Goal: Task Accomplishment & Management: Use online tool/utility

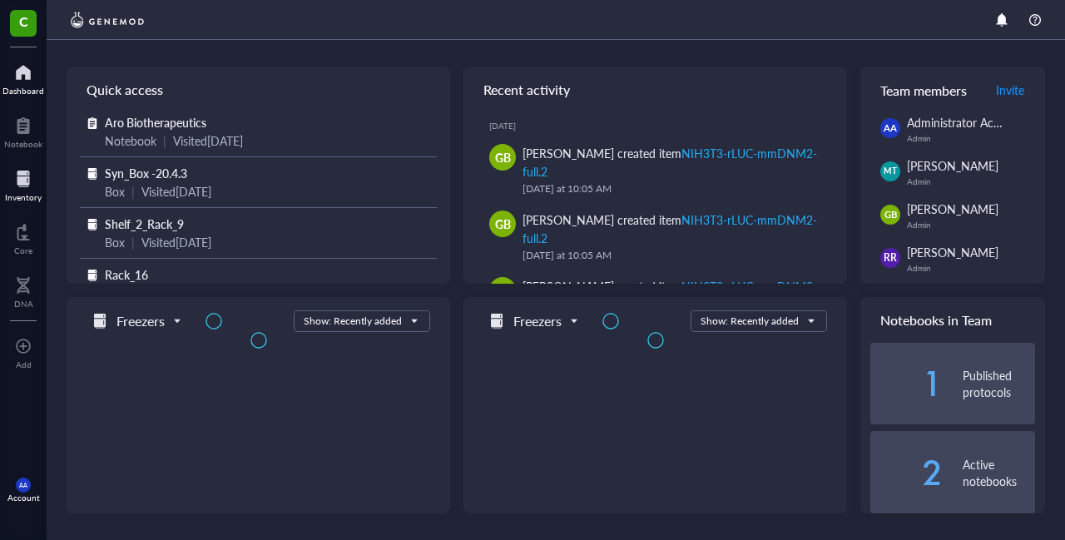
click at [23, 182] on div at bounding box center [23, 178] width 37 height 27
click at [25, 182] on div at bounding box center [23, 178] width 37 height 27
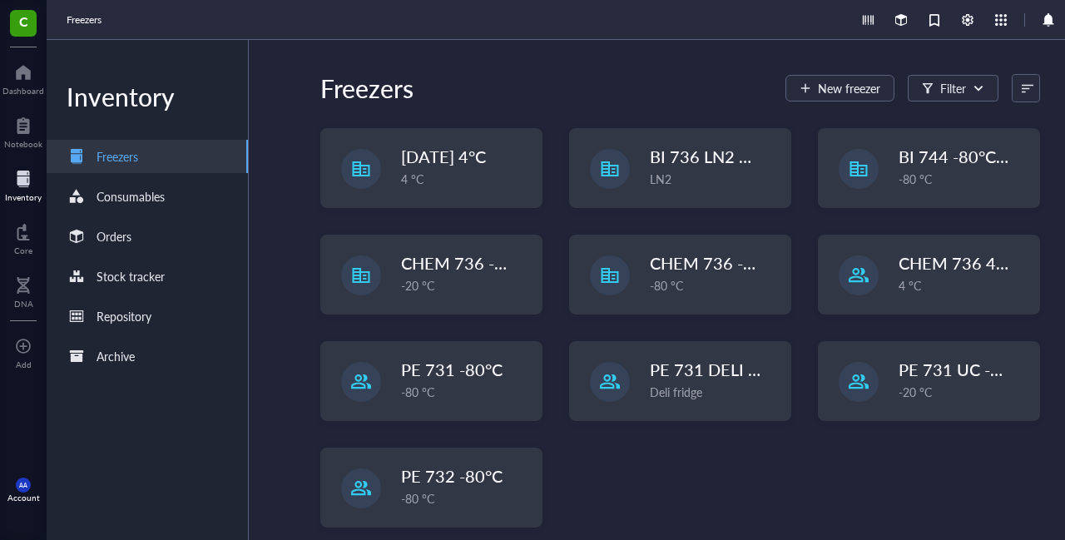
scroll to position [178, 0]
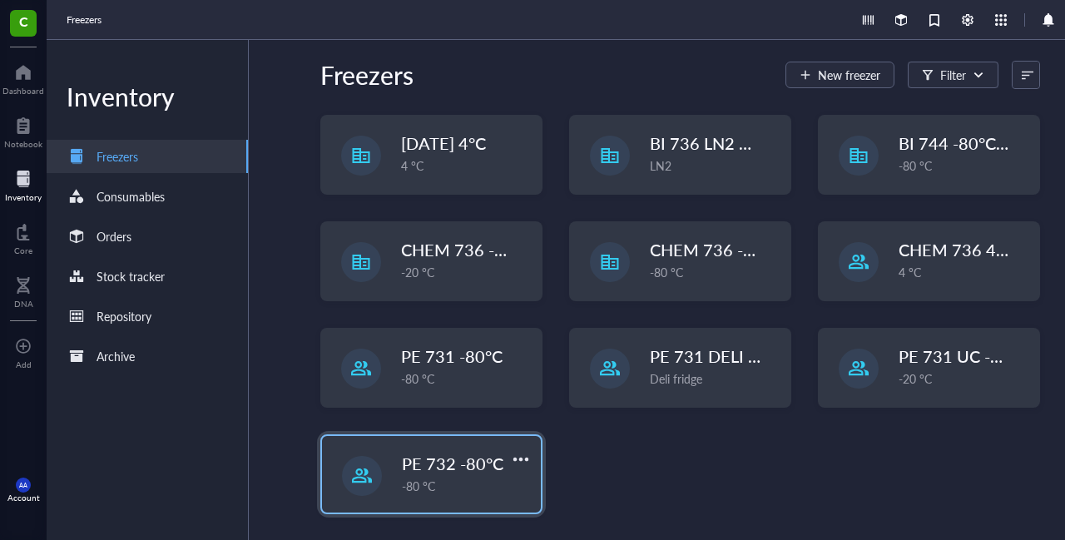
click at [443, 463] on span "PE 732 -80°C" at bounding box center [452, 463] width 101 height 23
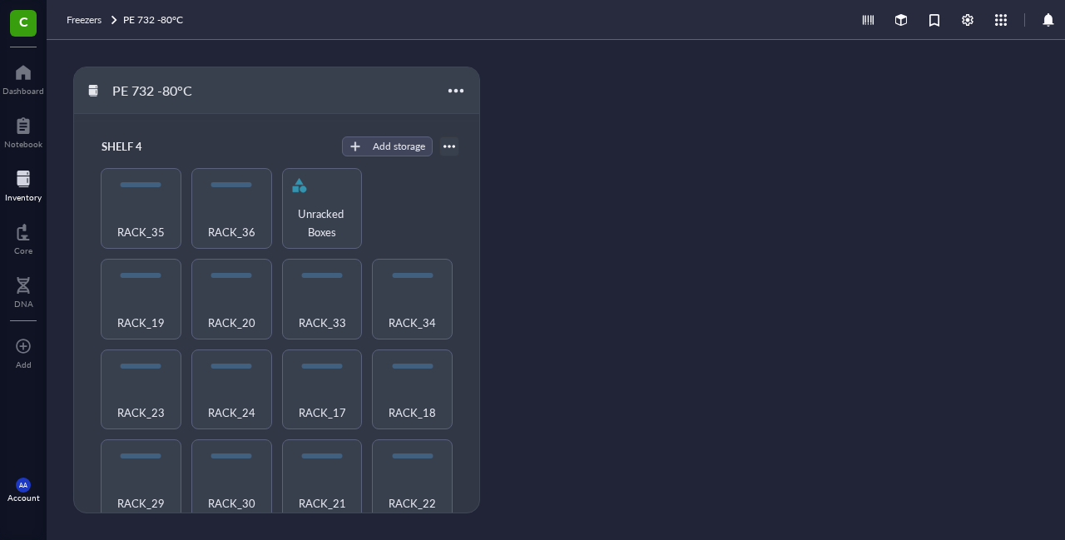
scroll to position [611, 0]
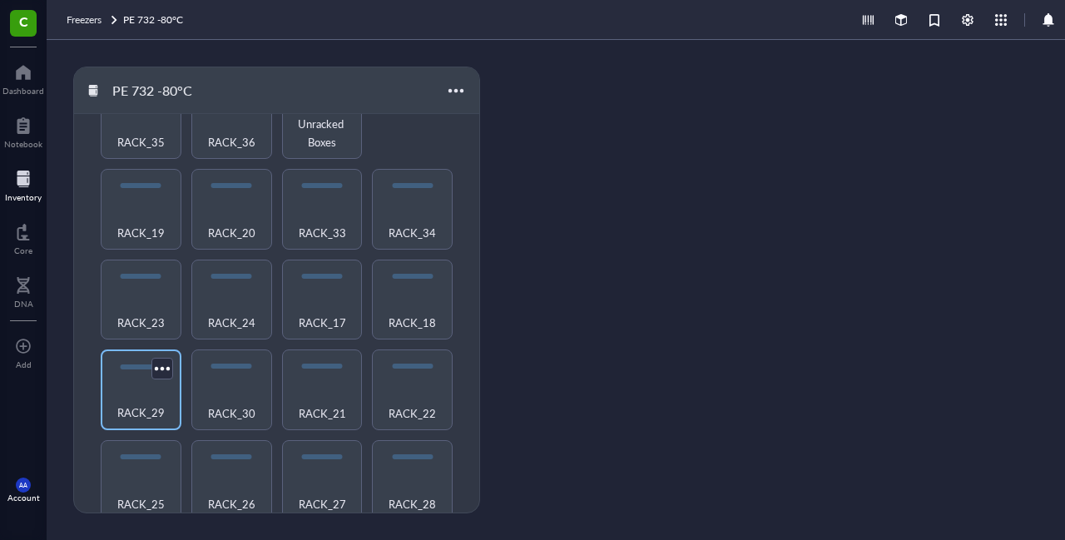
click at [143, 405] on span "RACK_29" at bounding box center [140, 412] width 47 height 18
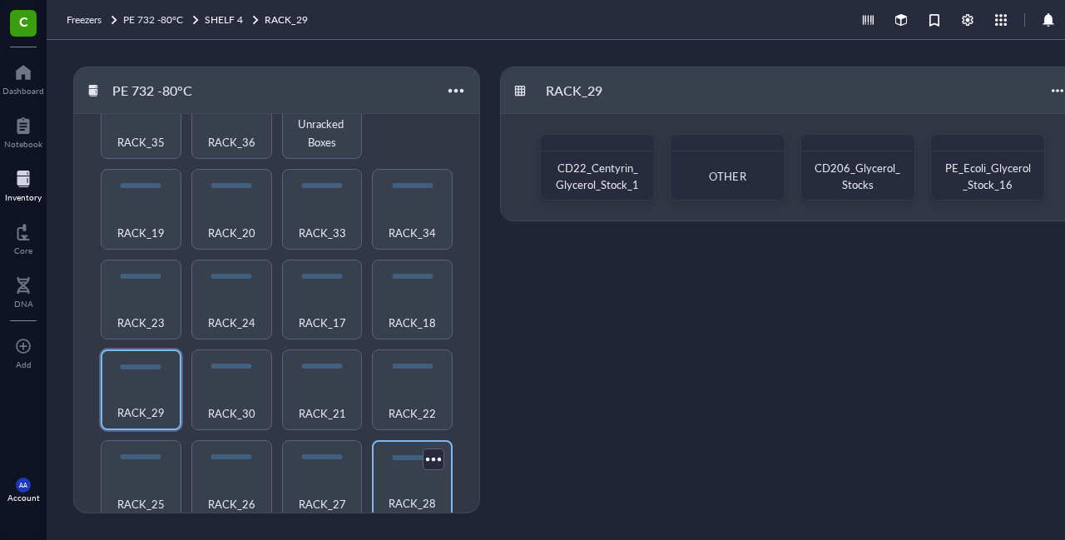
click at [406, 478] on div "RACK_28" at bounding box center [412, 494] width 64 height 37
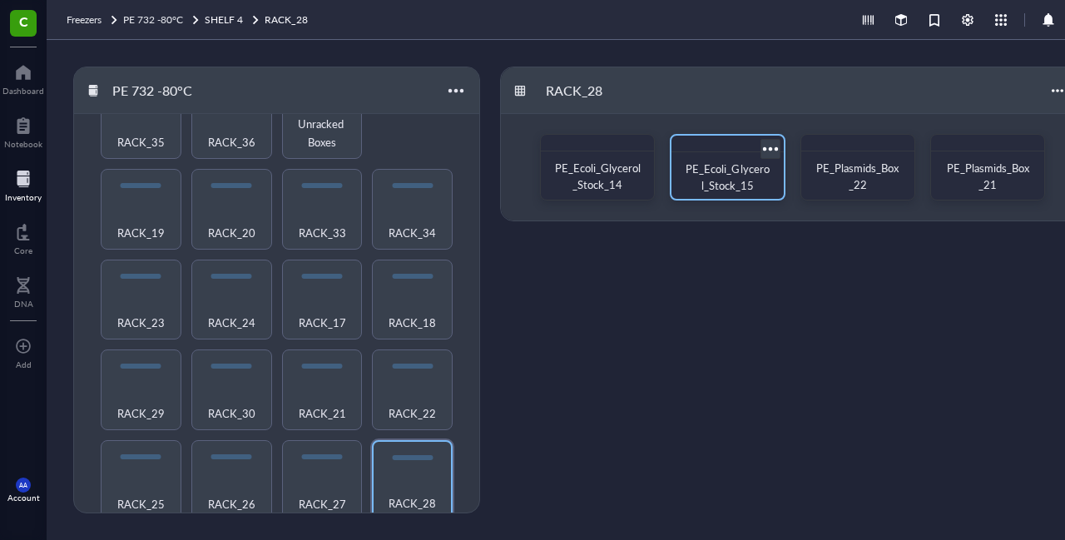
click at [725, 165] on span "PE_Ecoli_Glycerol_Stock_15" at bounding box center [726, 177] width 83 height 32
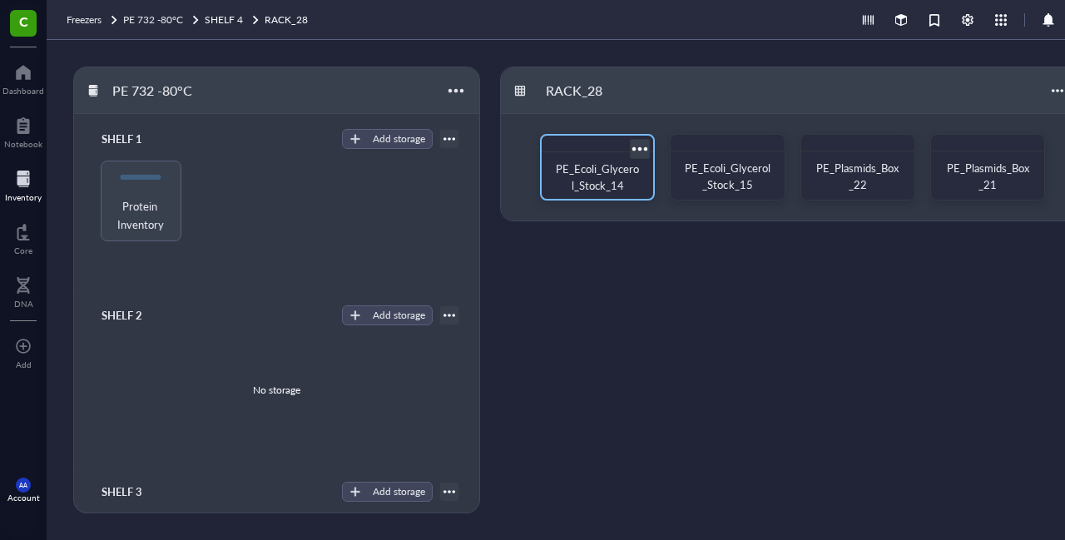
click at [585, 182] on span "PE_Ecoli_Glycerol_Stock_14" at bounding box center [597, 177] width 83 height 32
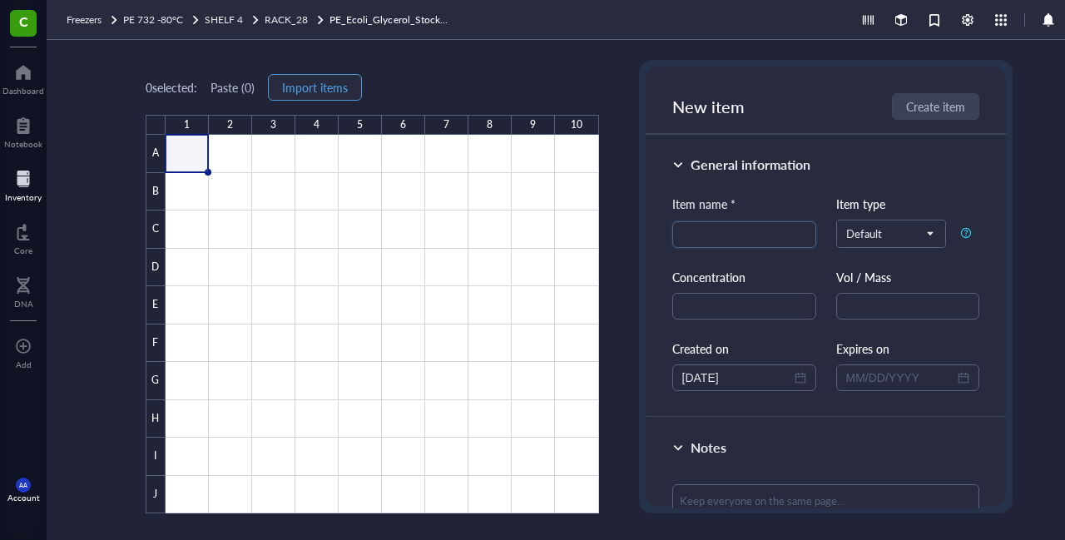
click at [328, 87] on span "Import items" at bounding box center [315, 87] width 66 height 13
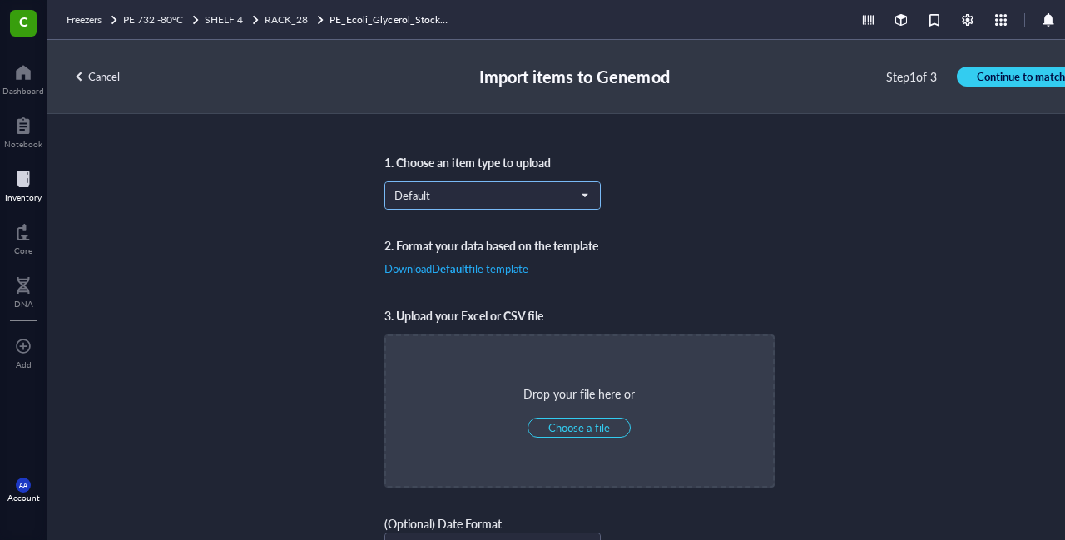
click at [422, 192] on span "Default" at bounding box center [490, 195] width 193 height 15
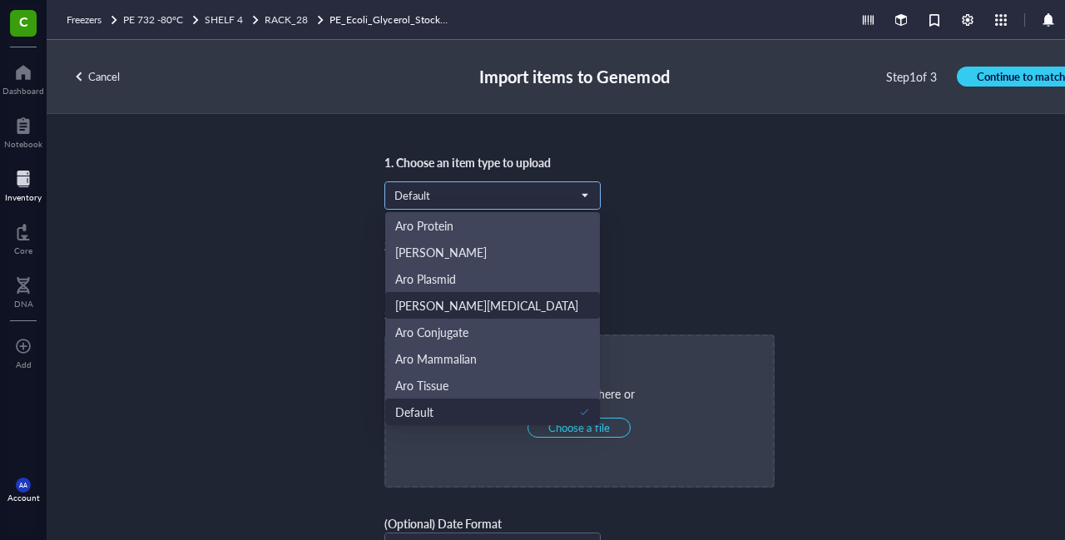
click at [436, 310] on div "[PERSON_NAME][MEDICAL_DATA]" at bounding box center [486, 305] width 183 height 18
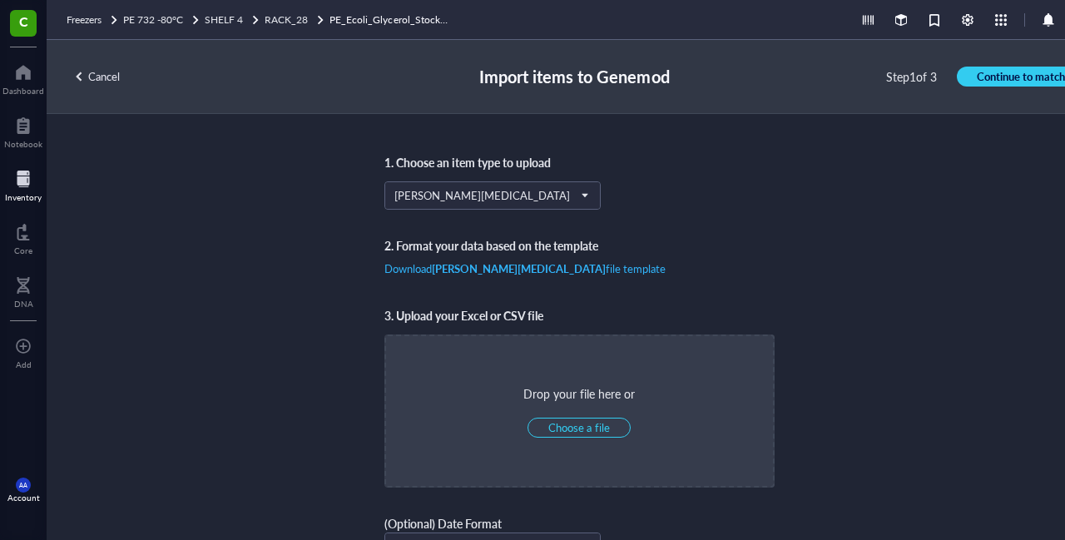
click at [461, 274] on b "[PERSON_NAME][MEDICAL_DATA]" at bounding box center [519, 268] width 174 height 16
click at [582, 420] on span "Choose a file" at bounding box center [578, 427] width 61 height 15
type input "C:\fakepath\[MEDICAL_DATA]_BOX_14.csv"
click at [995, 76] on span "Continue to match" at bounding box center [1020, 76] width 88 height 15
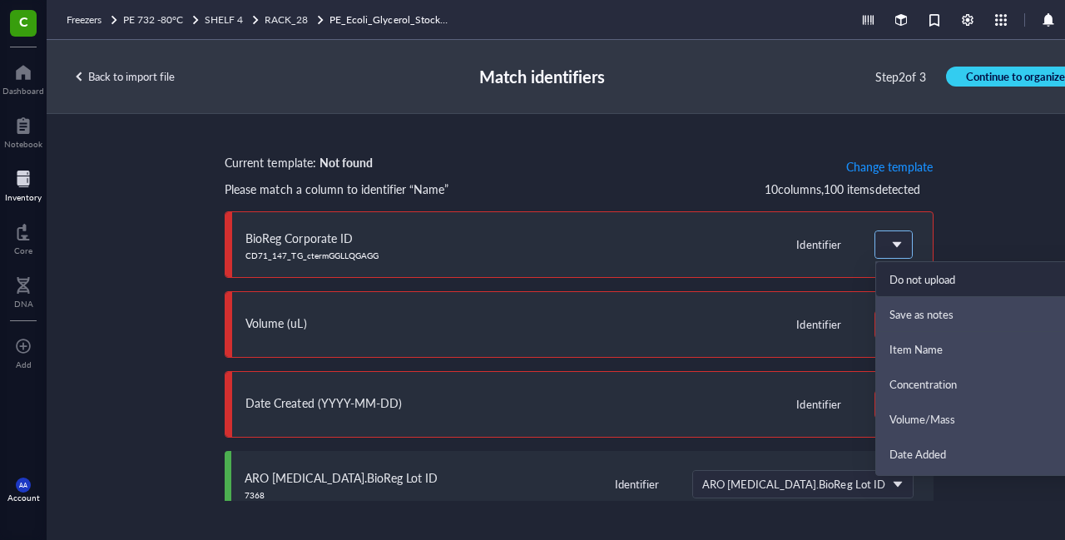
click at [894, 242] on span at bounding box center [893, 244] width 18 height 25
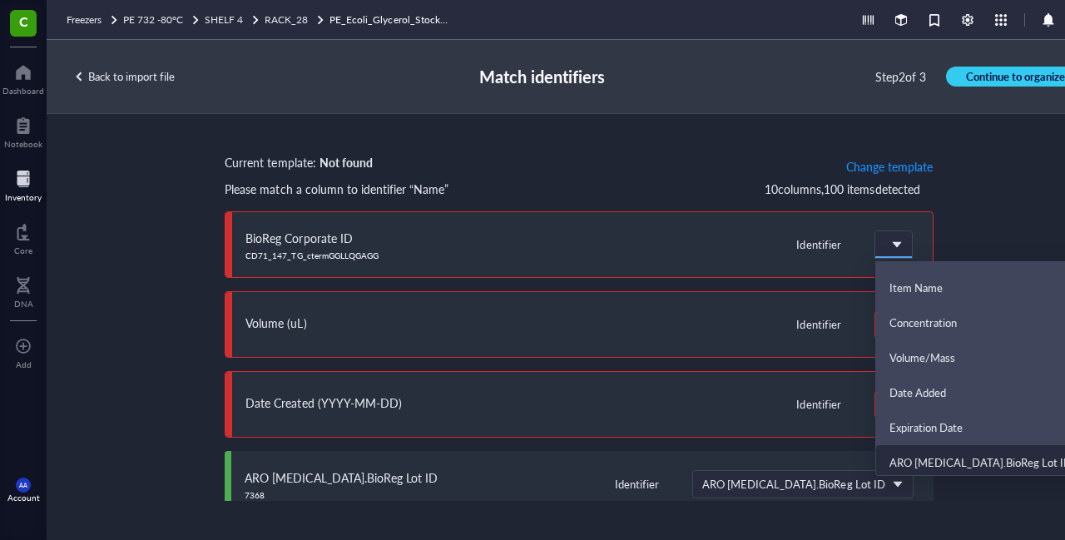
scroll to position [0, 0]
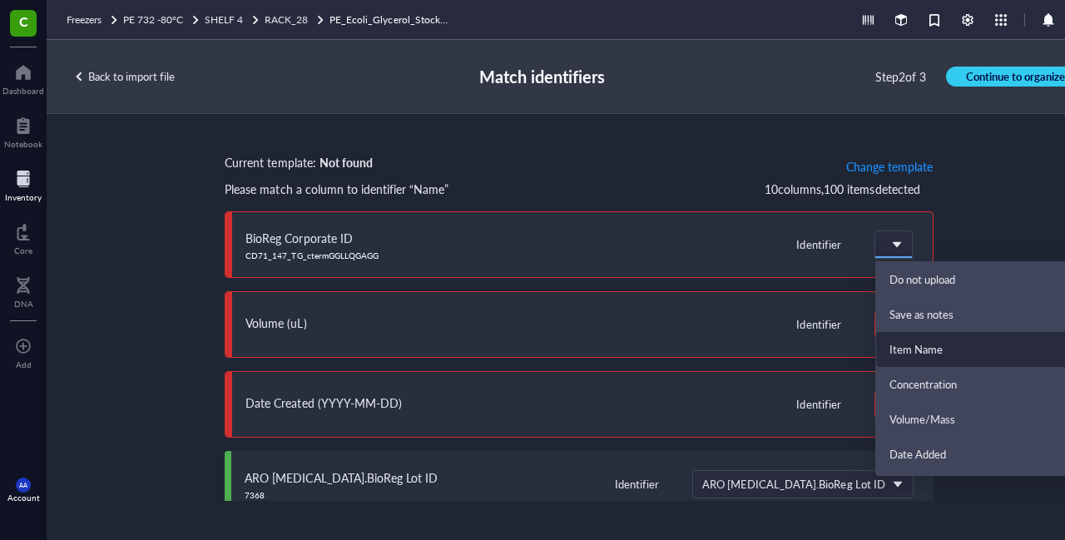
click at [919, 352] on div "Item Name" at bounding box center [988, 349] width 198 height 15
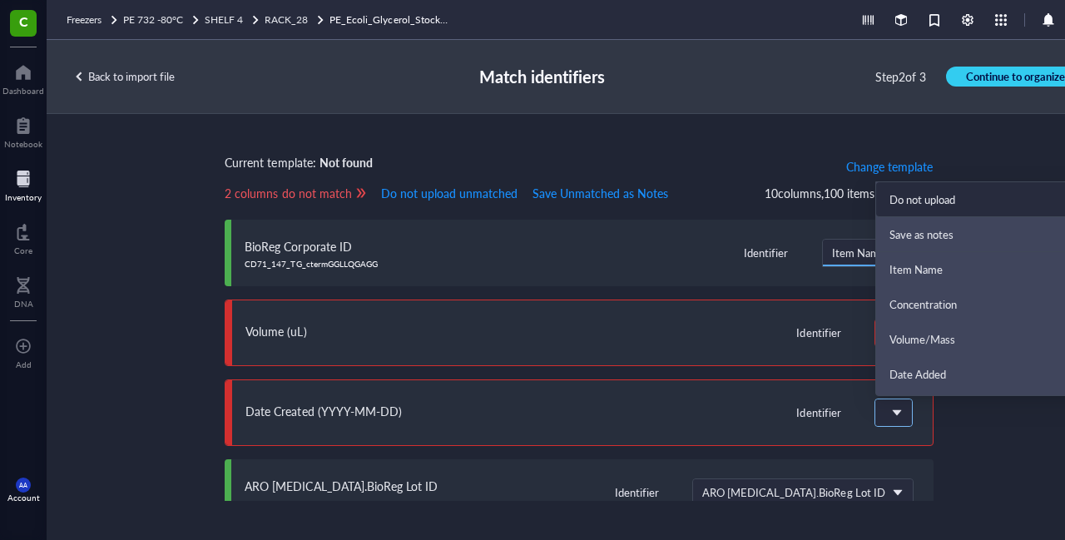
click at [890, 417] on span at bounding box center [891, 412] width 15 height 15
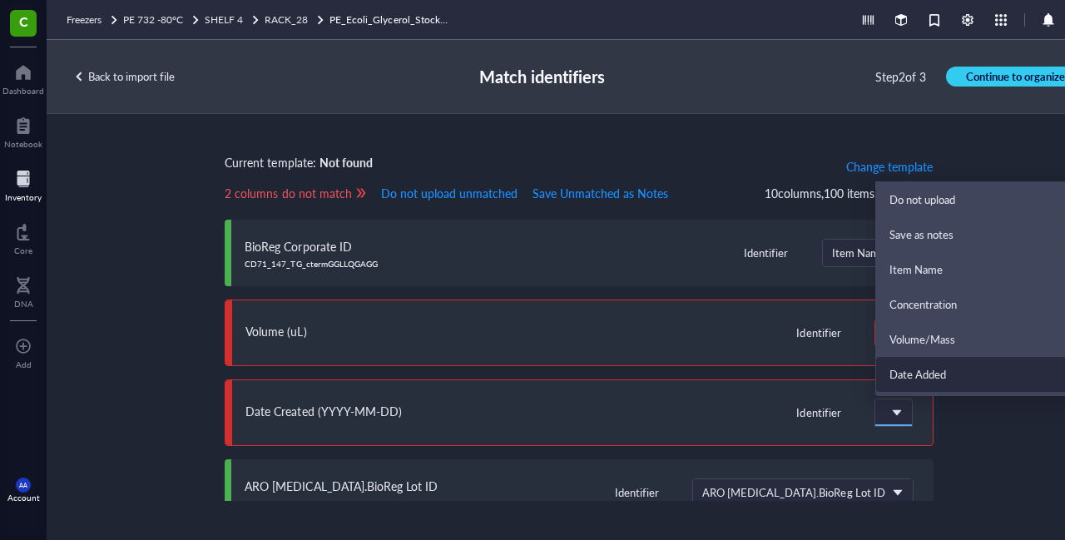
click at [906, 375] on div "Date Added" at bounding box center [988, 374] width 198 height 15
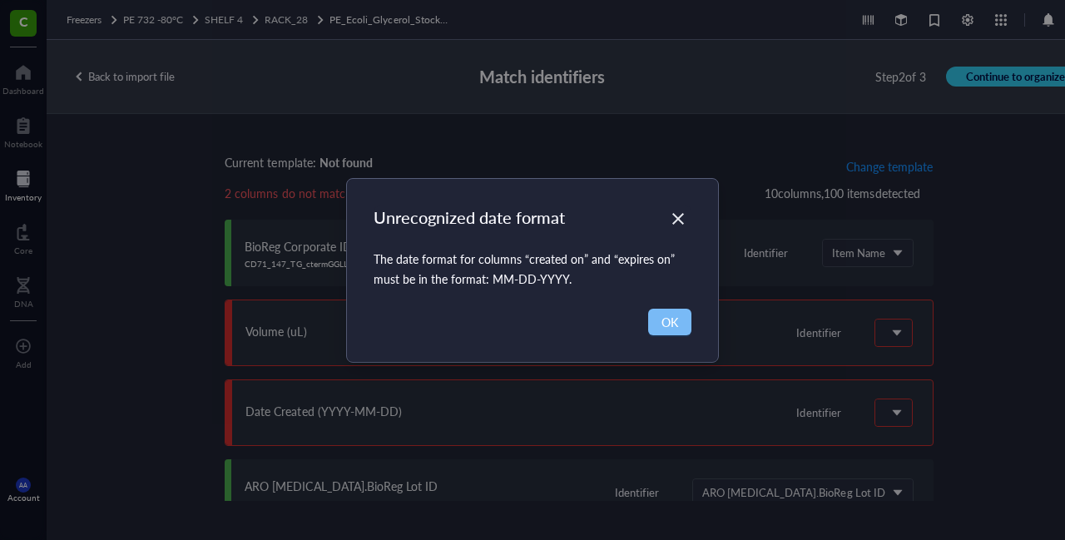
click at [657, 319] on button "OK" at bounding box center [669, 322] width 43 height 27
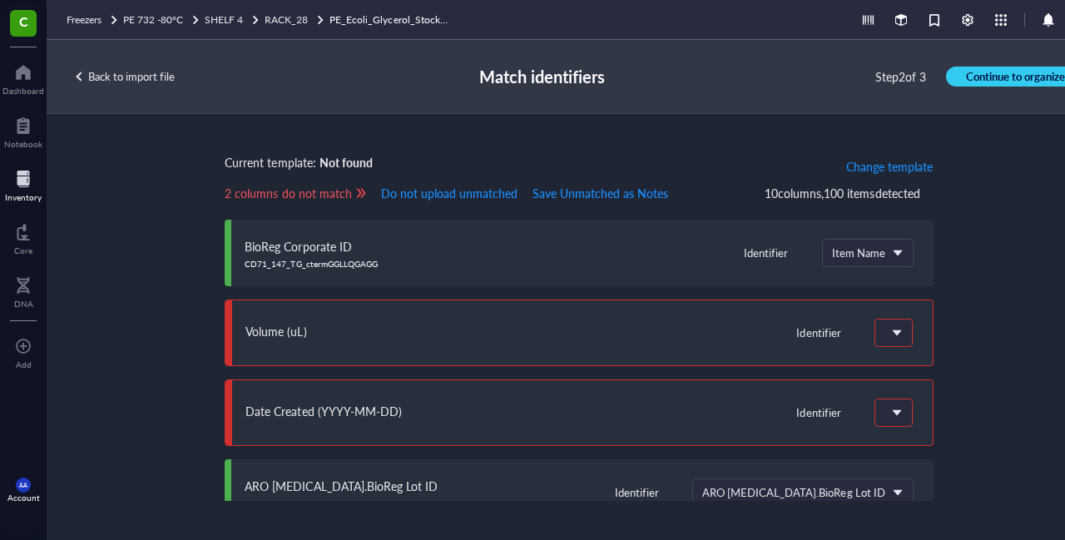
click at [141, 72] on div "Back to import file" at bounding box center [123, 76] width 101 height 15
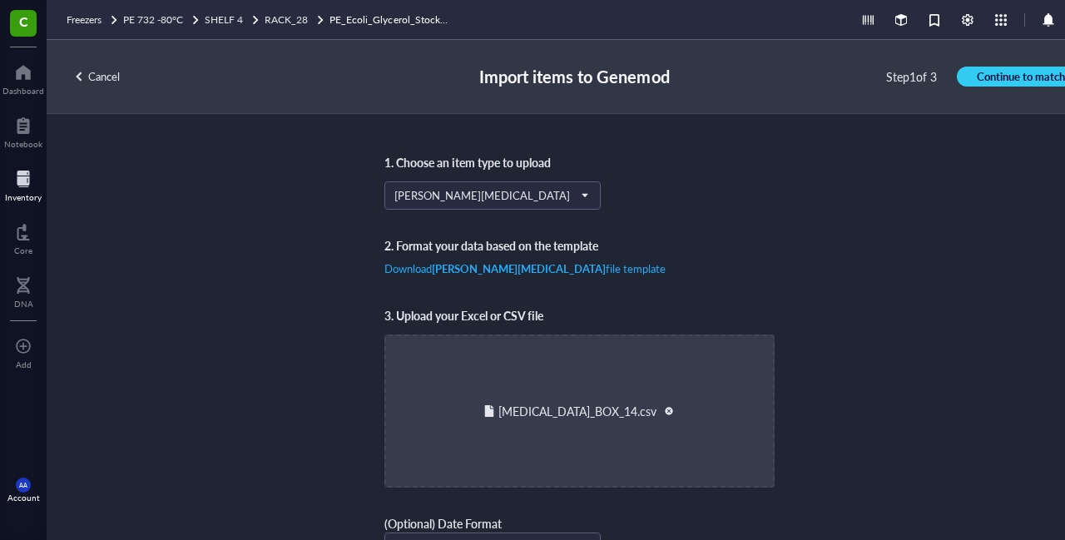
scroll to position [19, 0]
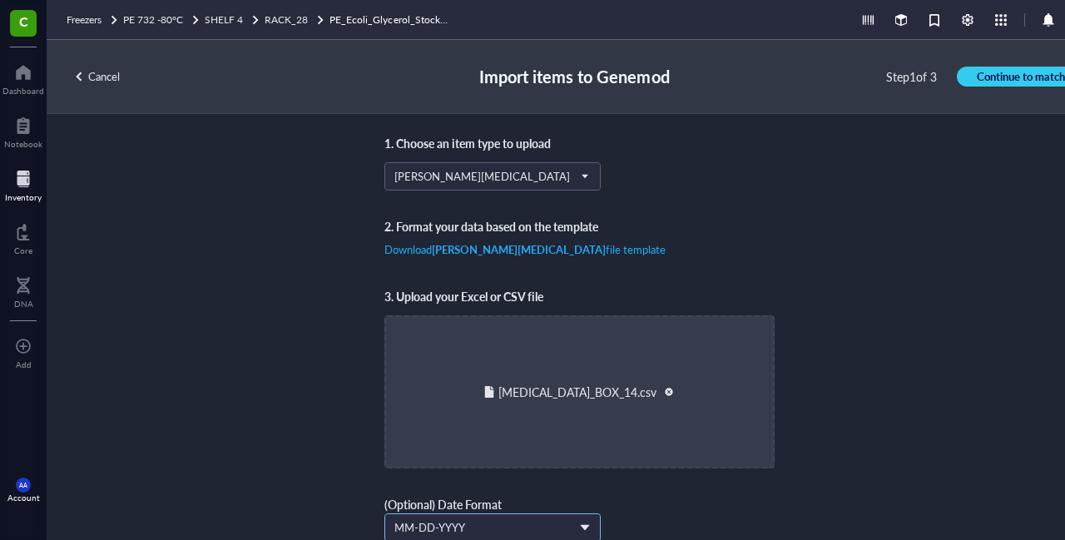
click at [435, 526] on span "MM-DD-YYYY" at bounding box center [490, 527] width 193 height 15
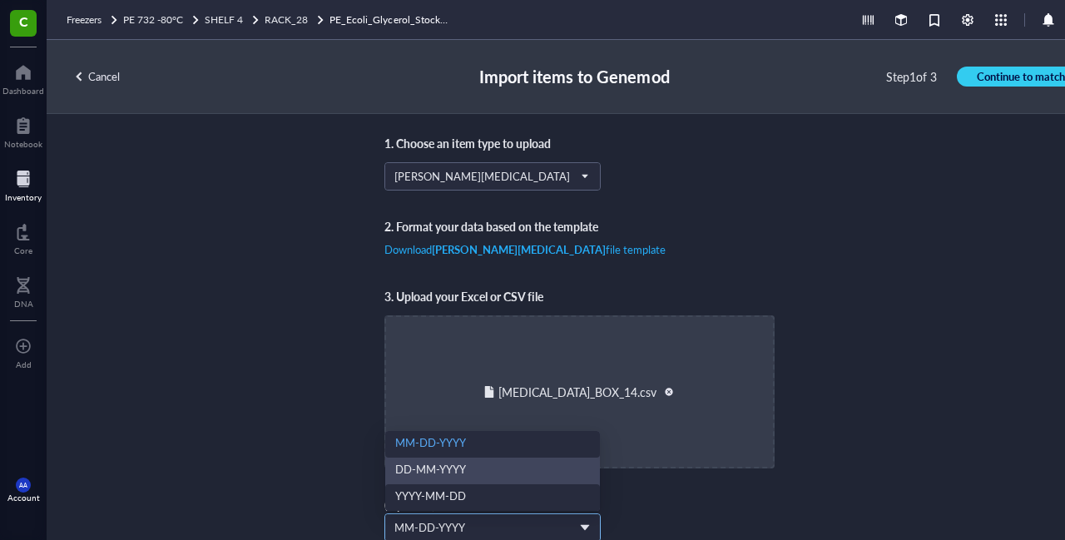
click at [426, 496] on div "YYYY-MM-DD" at bounding box center [492, 497] width 195 height 18
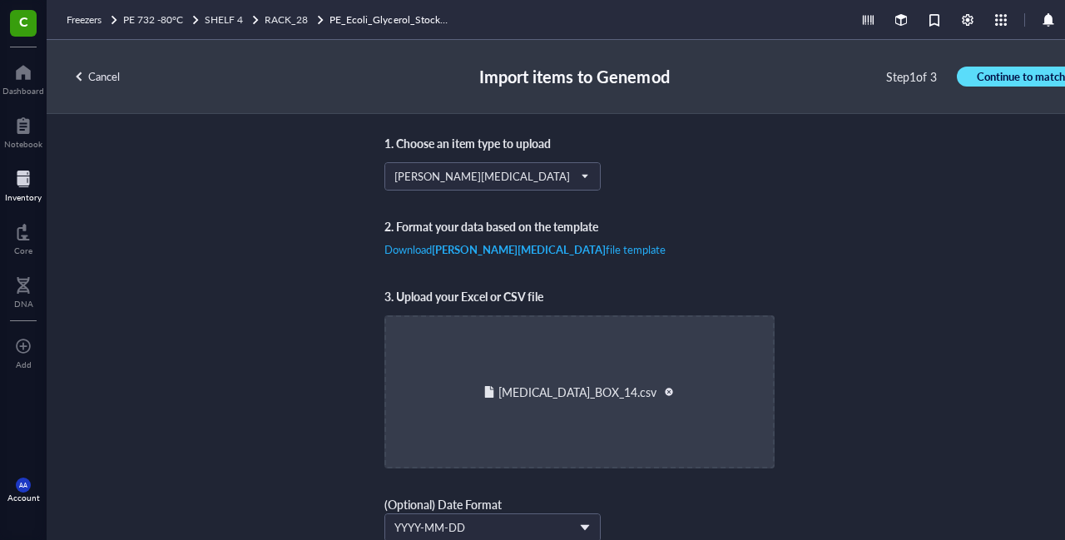
click at [1005, 78] on span "Continue to match" at bounding box center [1020, 76] width 88 height 15
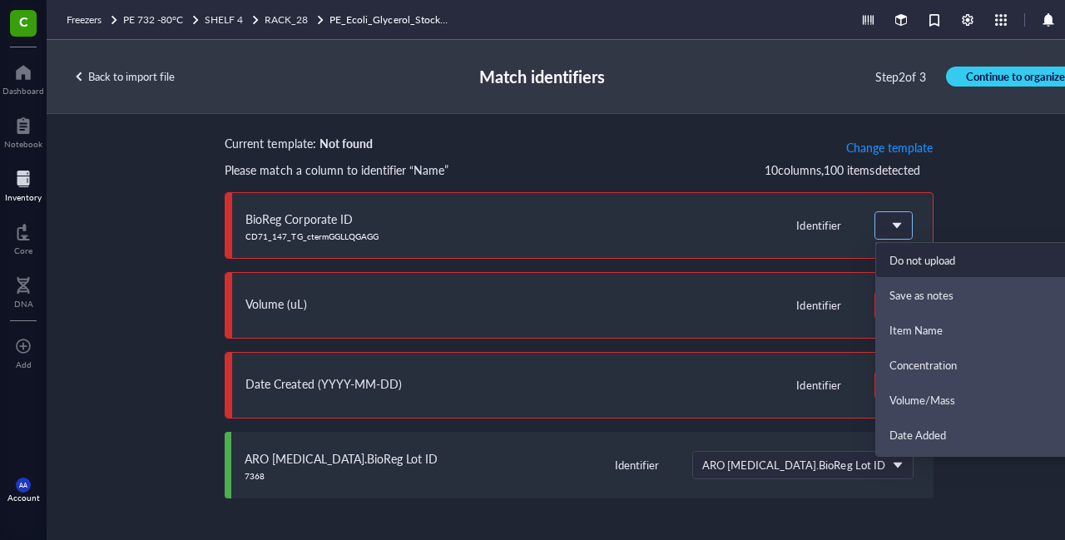
click at [884, 229] on span at bounding box center [891, 225] width 15 height 15
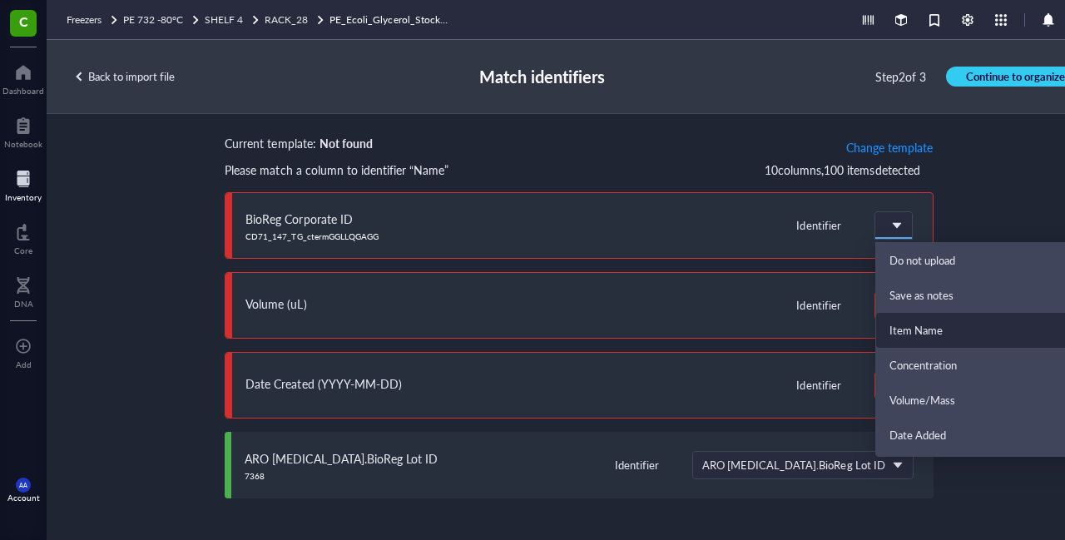
click at [894, 328] on div "Item Name" at bounding box center [988, 330] width 198 height 15
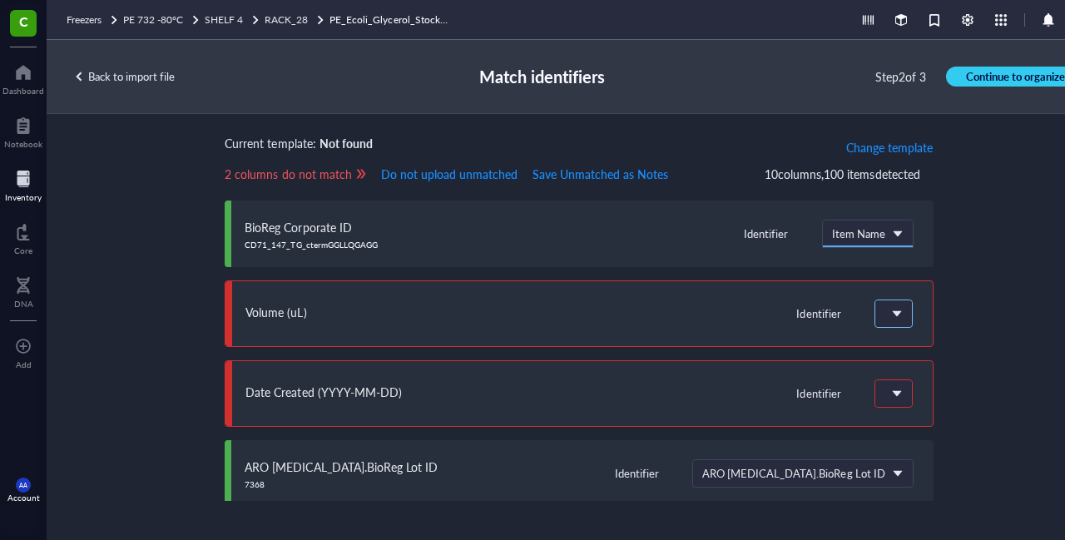
click at [883, 305] on div at bounding box center [893, 313] width 38 height 28
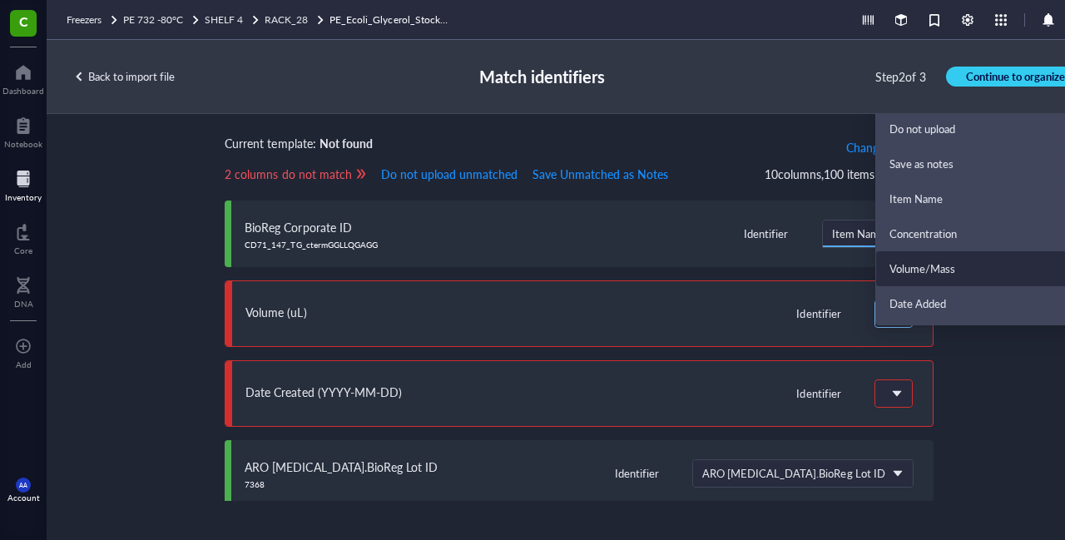
click at [933, 270] on div "Volume/Mass" at bounding box center [988, 268] width 198 height 15
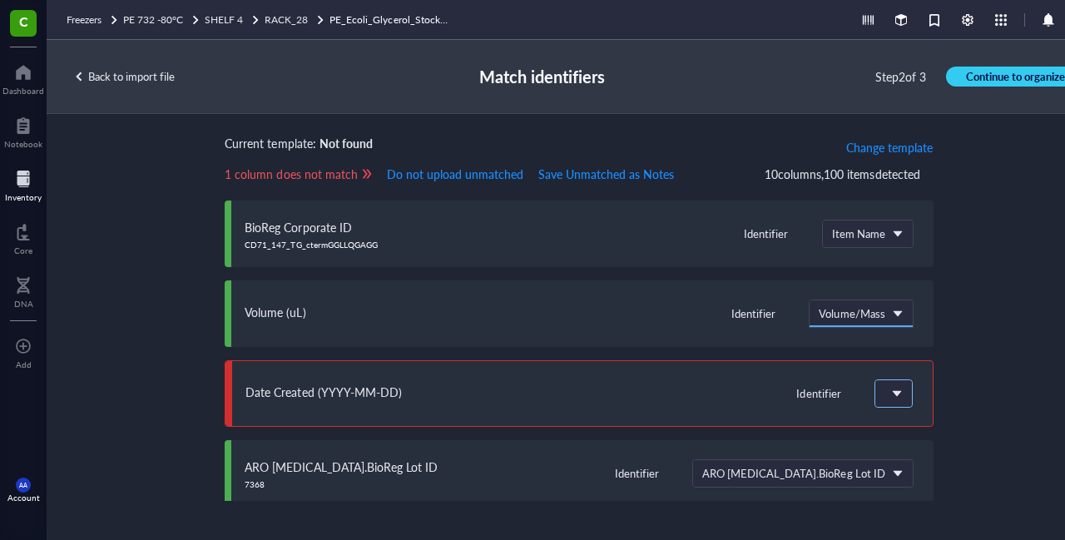
click at [884, 388] on span at bounding box center [891, 393] width 15 height 15
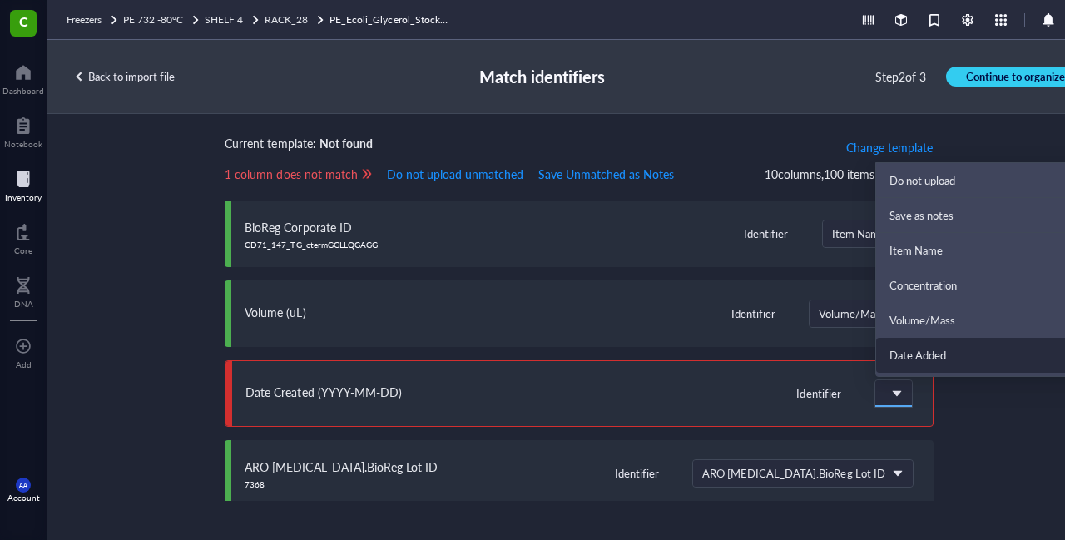
click at [908, 351] on div "Date Added" at bounding box center [988, 355] width 198 height 15
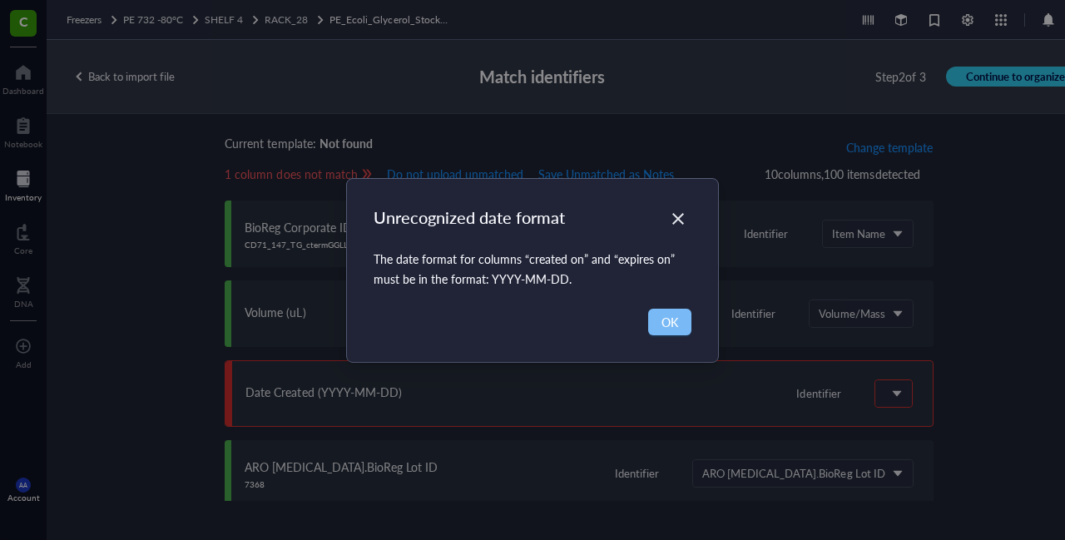
click at [660, 319] on button "OK" at bounding box center [669, 322] width 43 height 27
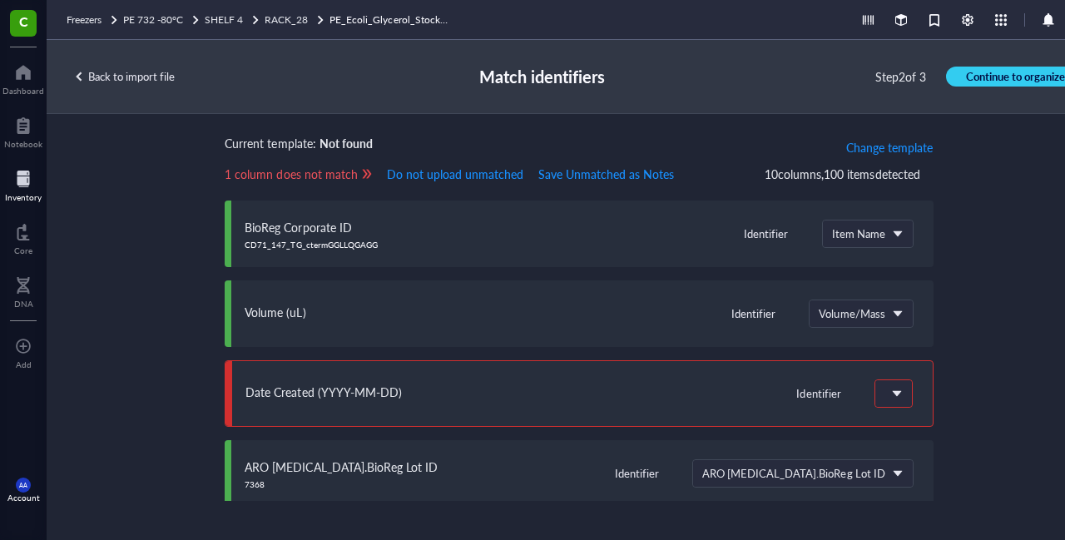
click at [996, 307] on div "Current template: Not found Change template 1 column does not match Do not uplo…" at bounding box center [579, 307] width 1065 height 387
click at [146, 82] on div "Back to import file" at bounding box center [123, 76] width 101 height 15
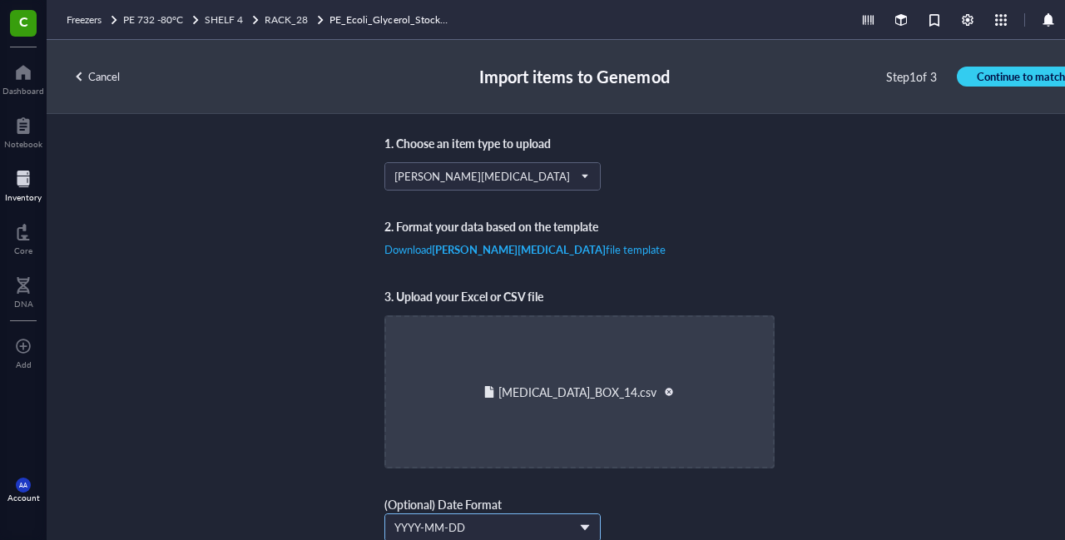
click at [466, 531] on span "YYYY-MM-DD" at bounding box center [490, 527] width 193 height 15
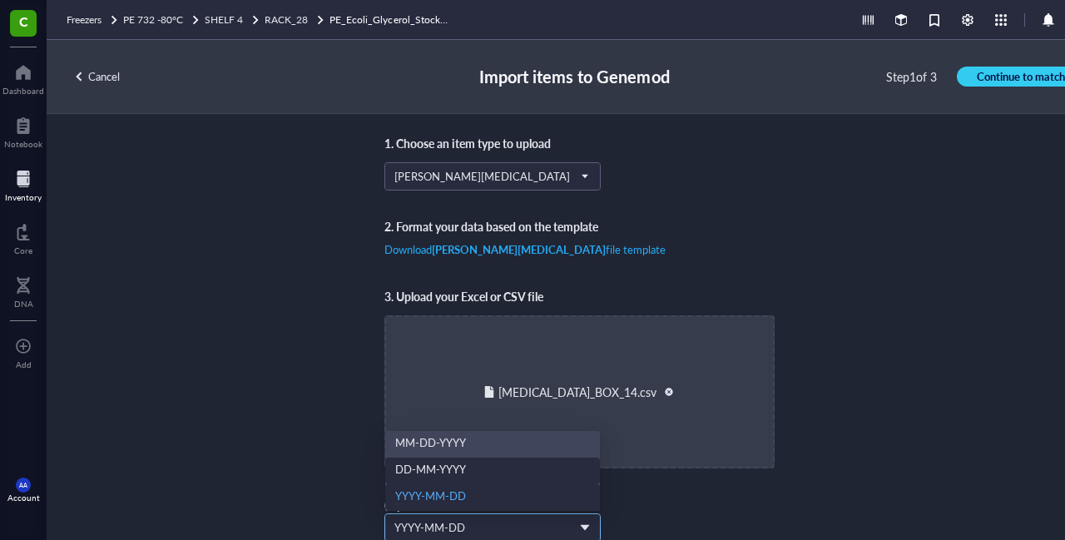
click at [461, 462] on div "DD-MM-YYYY" at bounding box center [492, 471] width 195 height 18
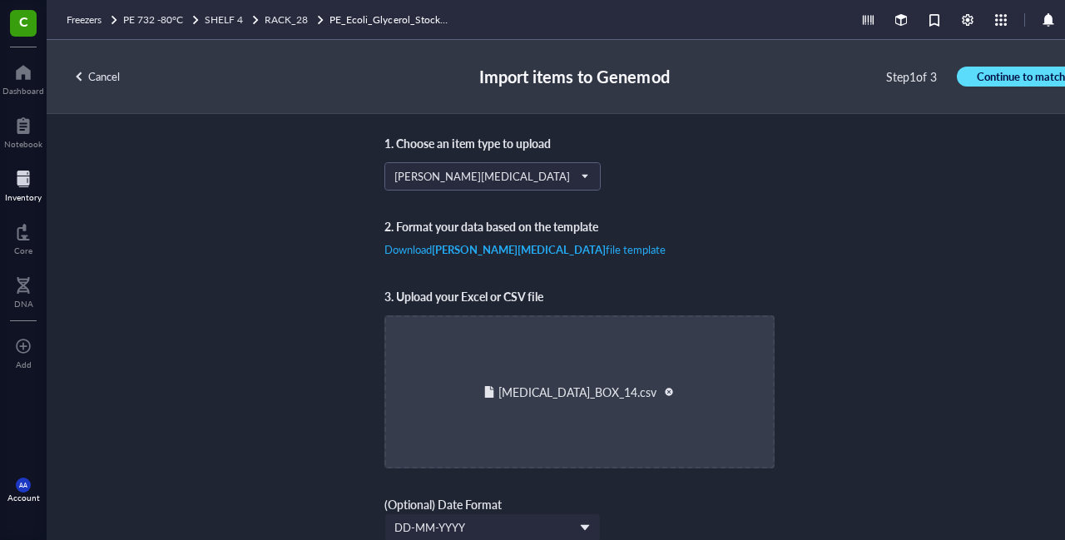
click at [996, 72] on span "Continue to match" at bounding box center [1020, 76] width 88 height 15
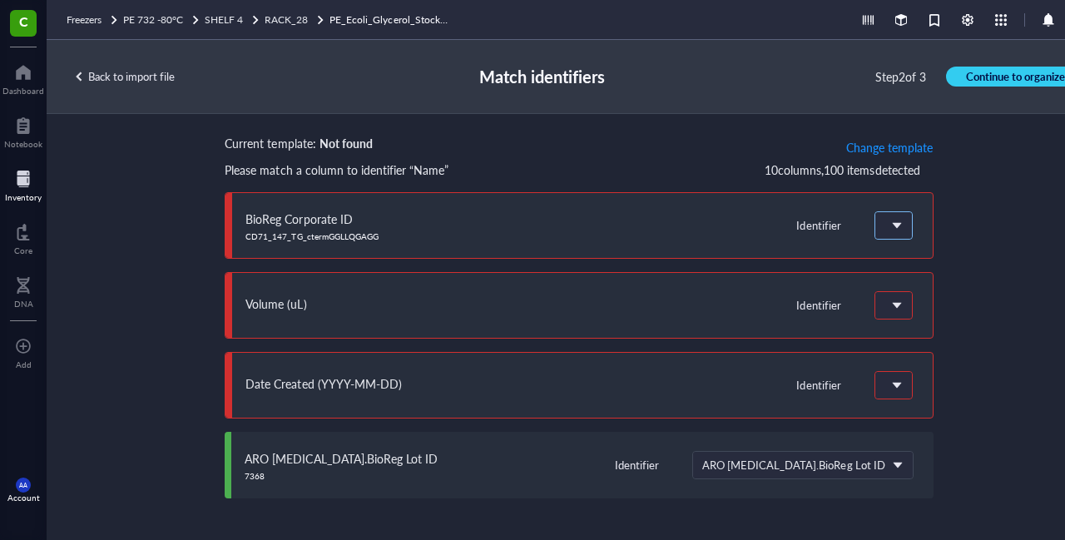
click at [889, 223] on span at bounding box center [891, 225] width 15 height 15
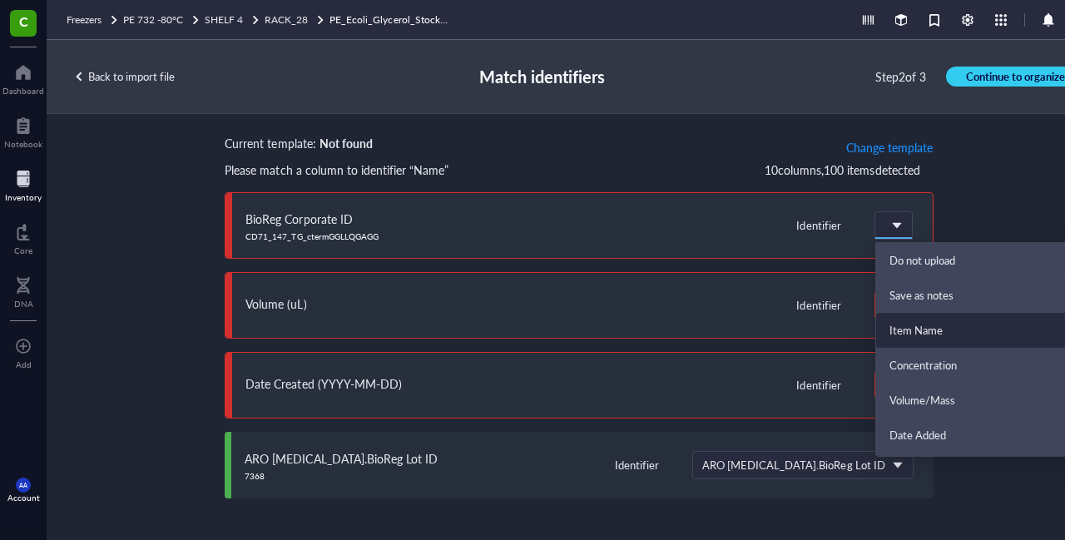
click at [924, 337] on div "Item Name" at bounding box center [988, 330] width 225 height 35
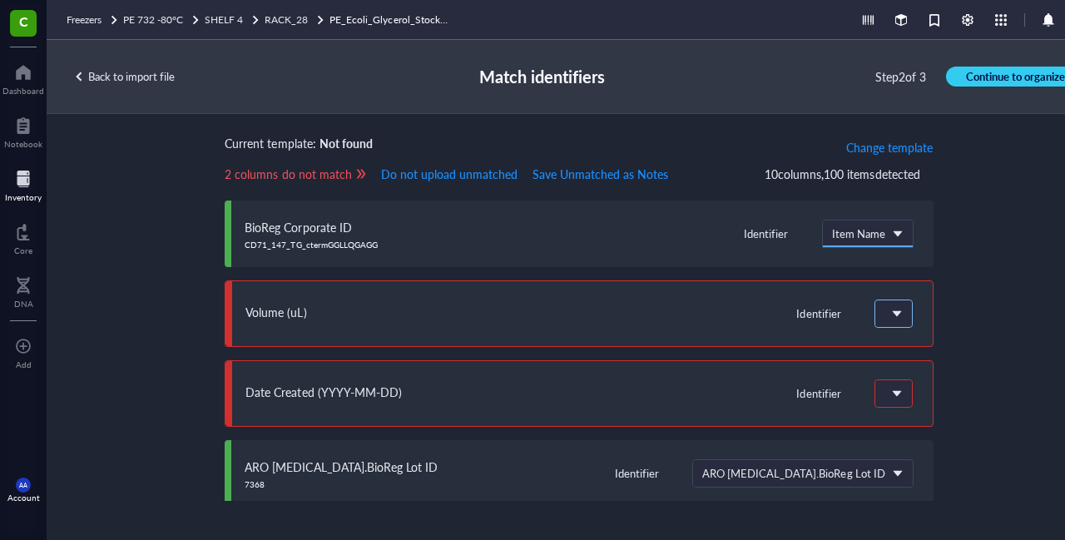
click at [882, 314] on div at bounding box center [893, 313] width 38 height 28
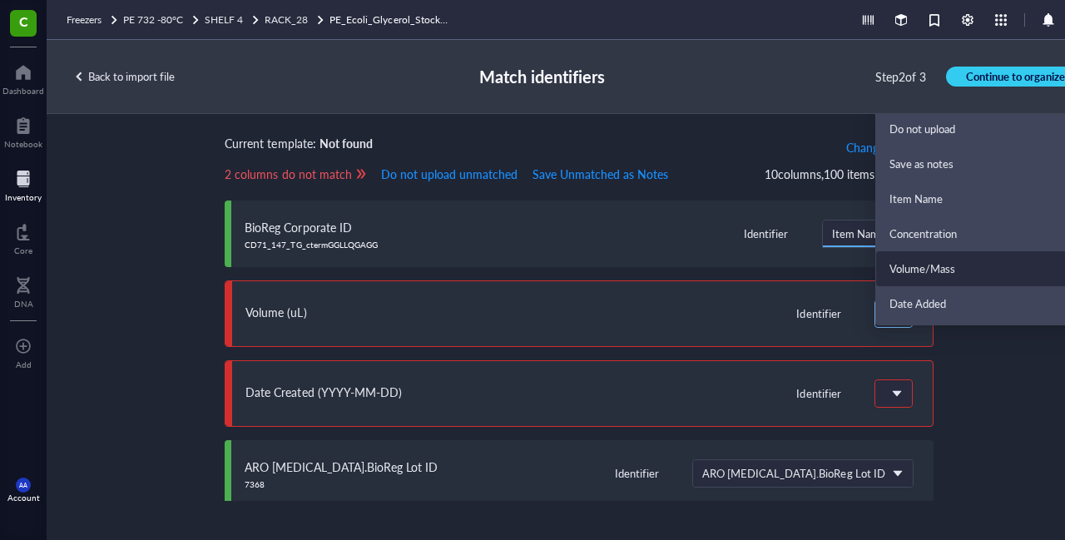
click at [904, 267] on div "Volume/Mass" at bounding box center [988, 268] width 198 height 15
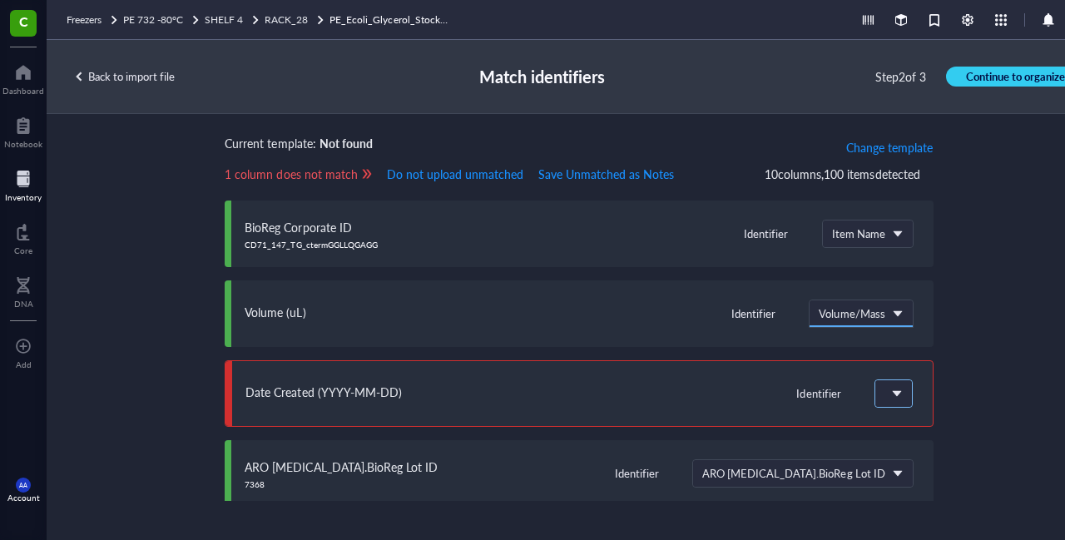
click at [884, 397] on span at bounding box center [891, 393] width 15 height 15
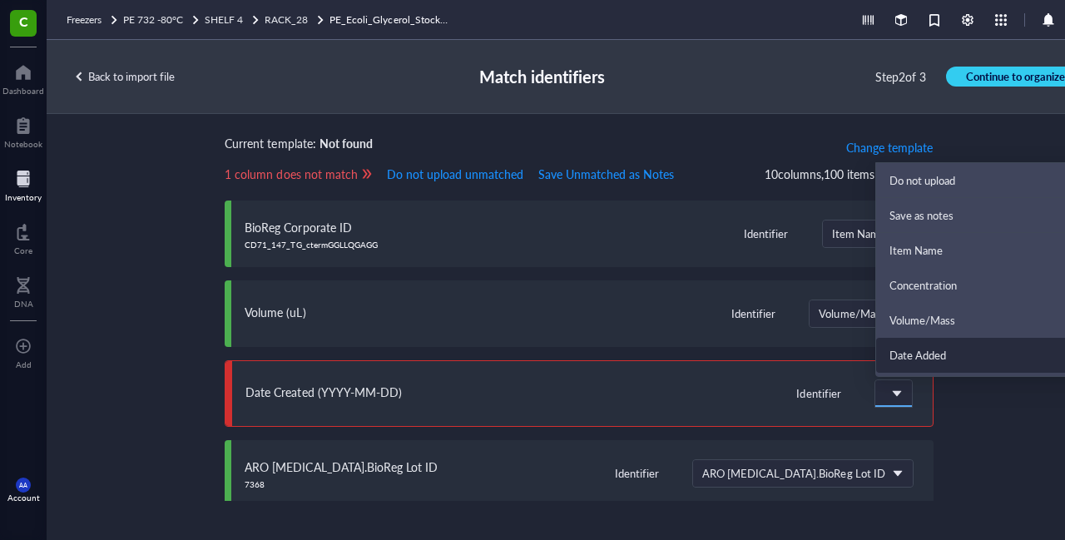
click at [911, 348] on div "Date Added" at bounding box center [988, 355] width 198 height 15
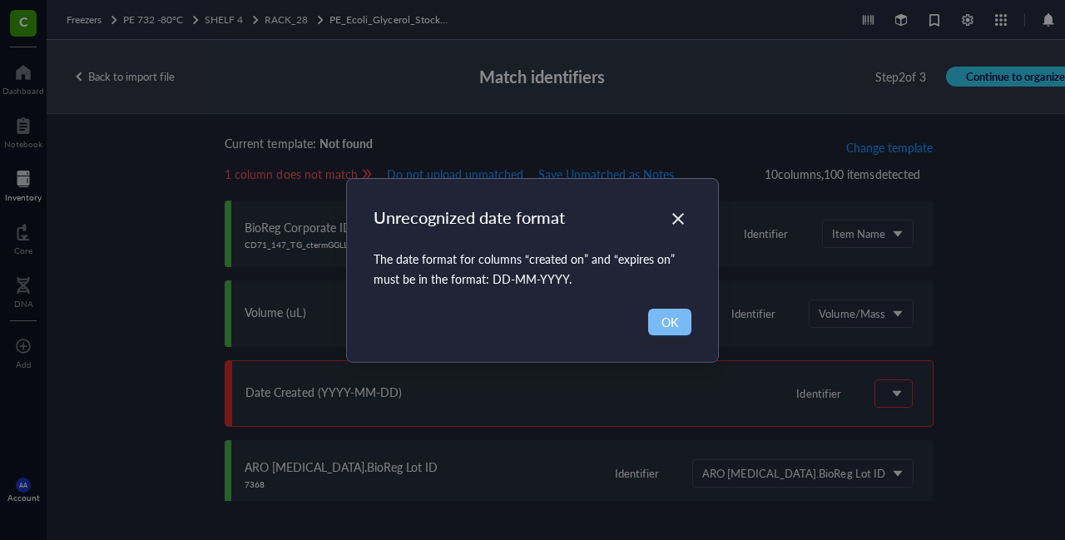
click at [674, 331] on button "OK" at bounding box center [669, 322] width 43 height 27
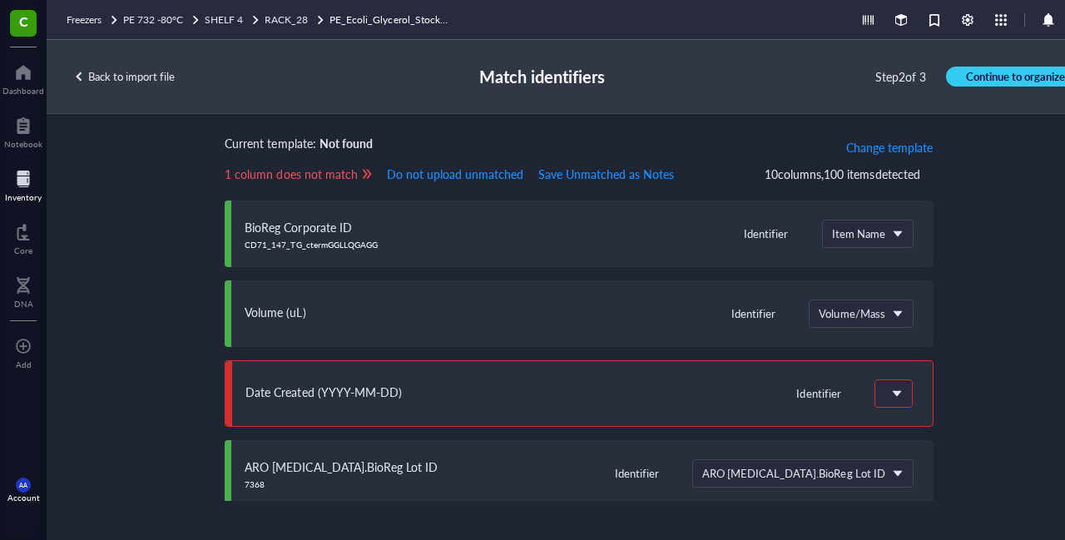
click at [153, 82] on div "Back to import file" at bounding box center [123, 76] width 101 height 15
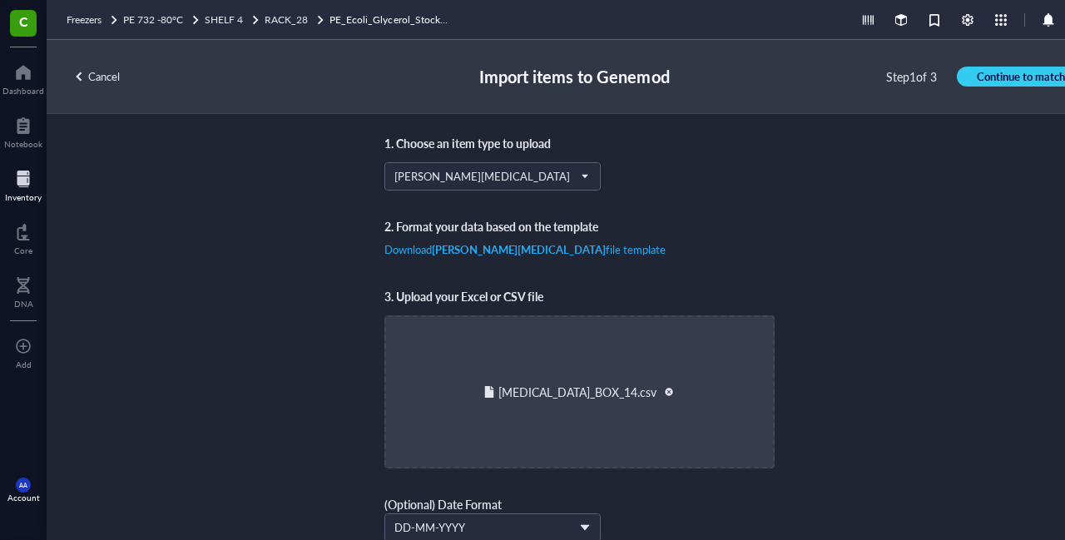
click at [663, 392] on div at bounding box center [669, 392] width 12 height 12
click at [582, 404] on span "Choose a file" at bounding box center [578, 408] width 61 height 15
type input "C:\fakepath\[MEDICAL_DATA]_BOX_14.csv"
click at [980, 76] on span "Continue to match" at bounding box center [1020, 76] width 88 height 15
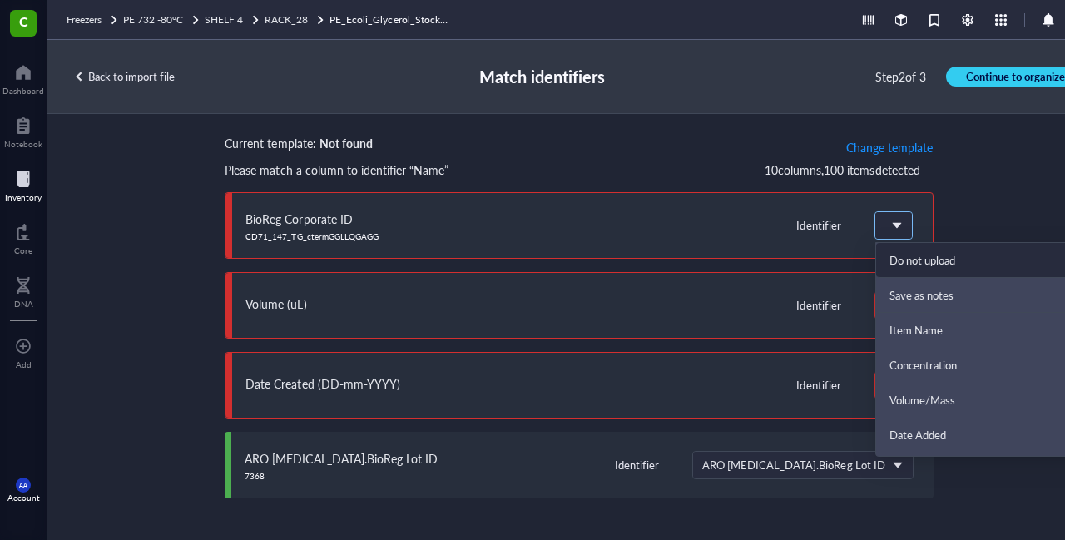
click at [897, 223] on div at bounding box center [893, 225] width 37 height 27
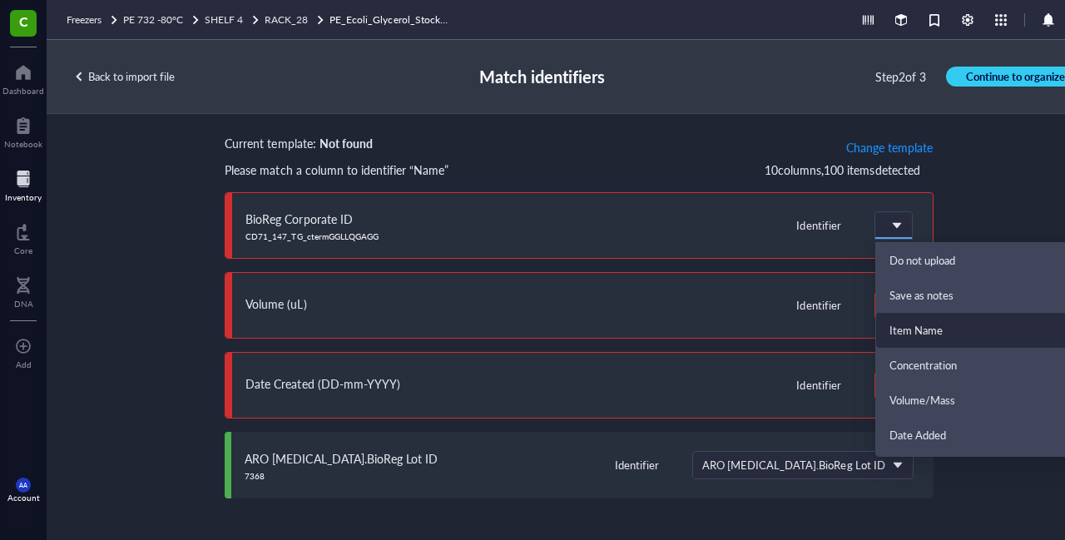
click at [920, 324] on div "Item Name" at bounding box center [988, 330] width 198 height 15
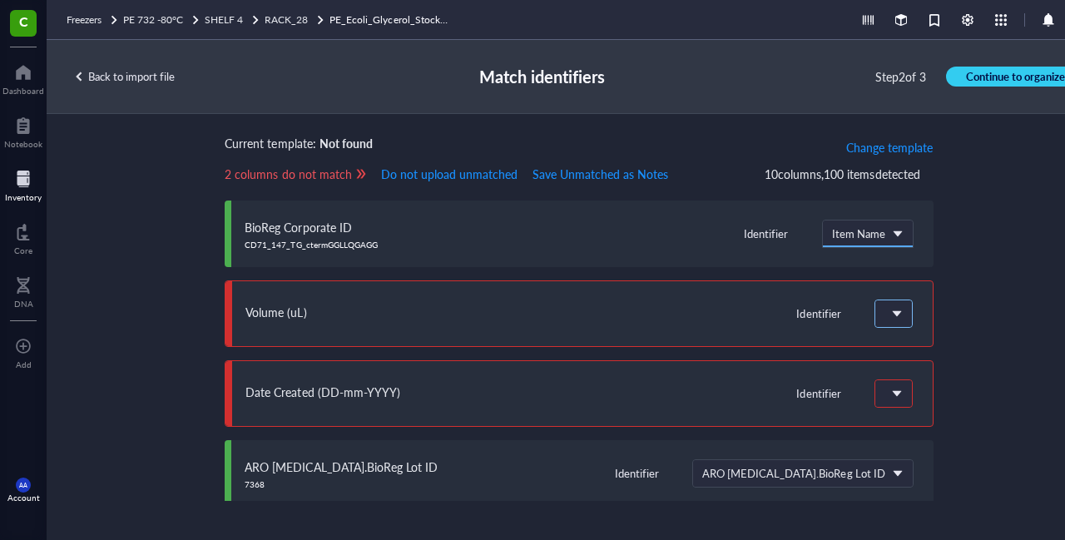
click at [882, 312] on div at bounding box center [893, 313] width 38 height 28
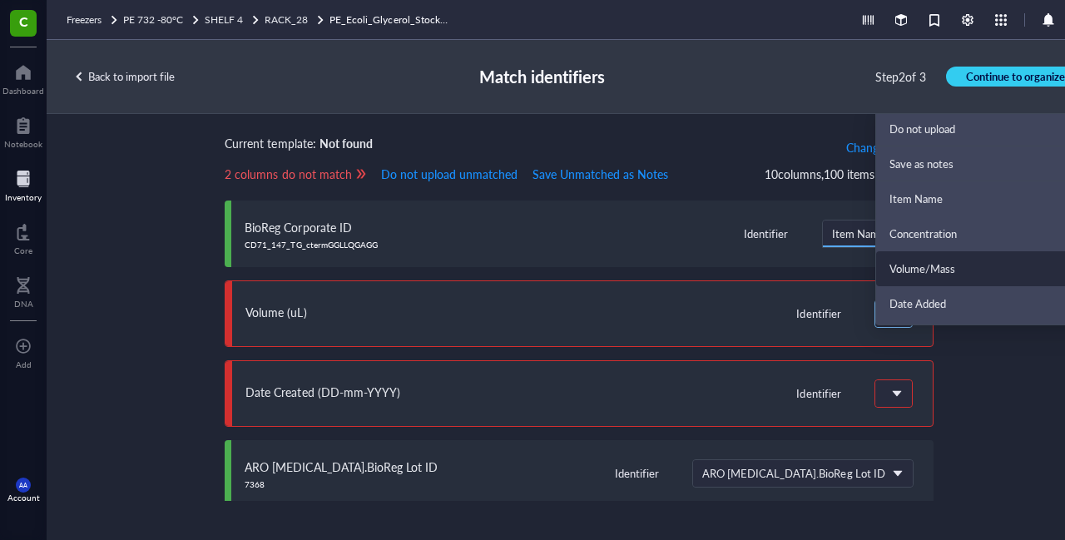
click at [908, 266] on div "Volume/Mass" at bounding box center [988, 268] width 198 height 15
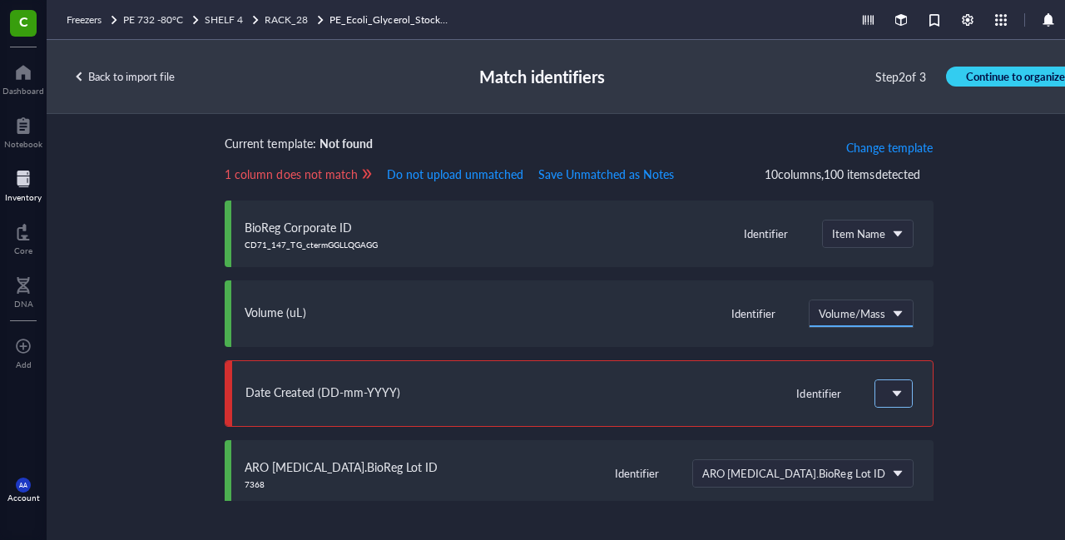
click at [887, 390] on span at bounding box center [891, 393] width 15 height 15
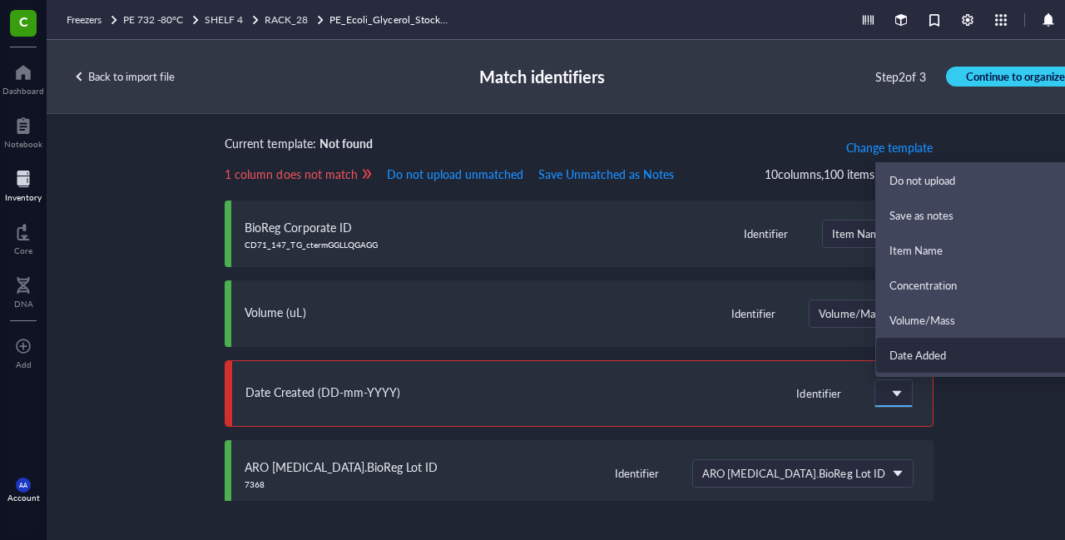
click at [918, 354] on div "Date Added" at bounding box center [988, 355] width 198 height 15
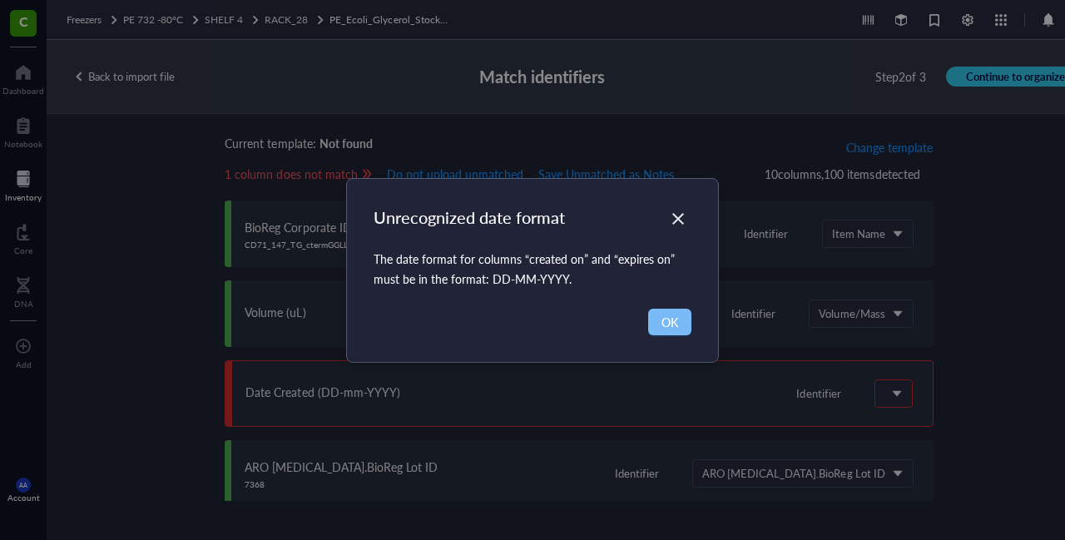
click at [669, 319] on span "OK" at bounding box center [669, 322] width 17 height 18
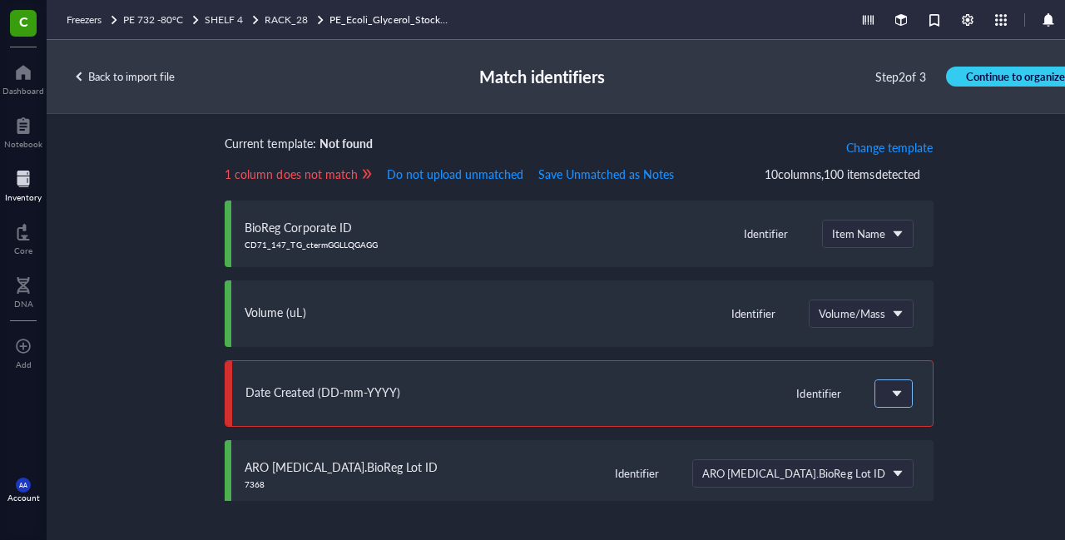
click at [887, 390] on span at bounding box center [891, 393] width 15 height 15
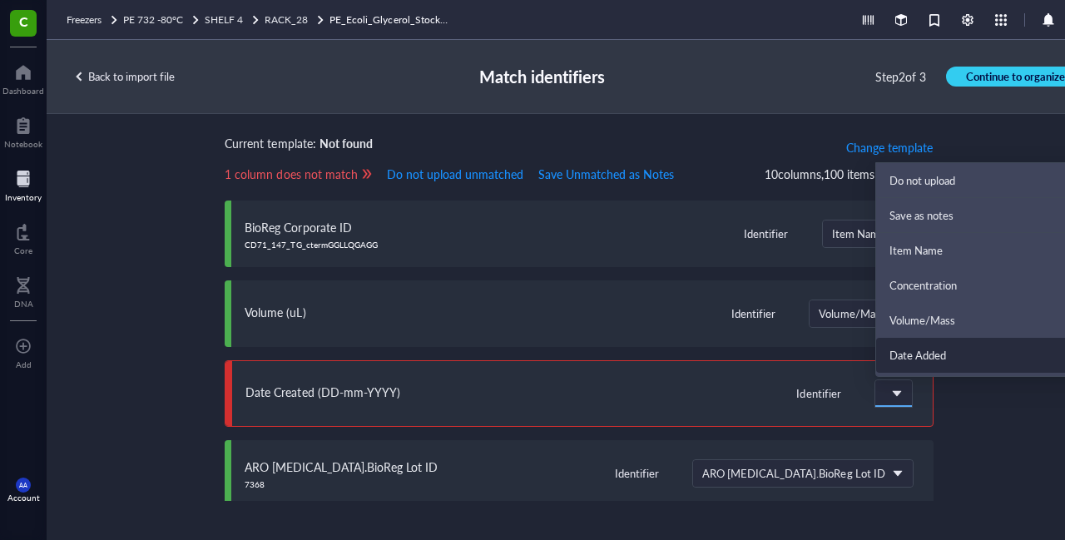
click at [918, 350] on div "Date Added" at bounding box center [988, 355] width 198 height 15
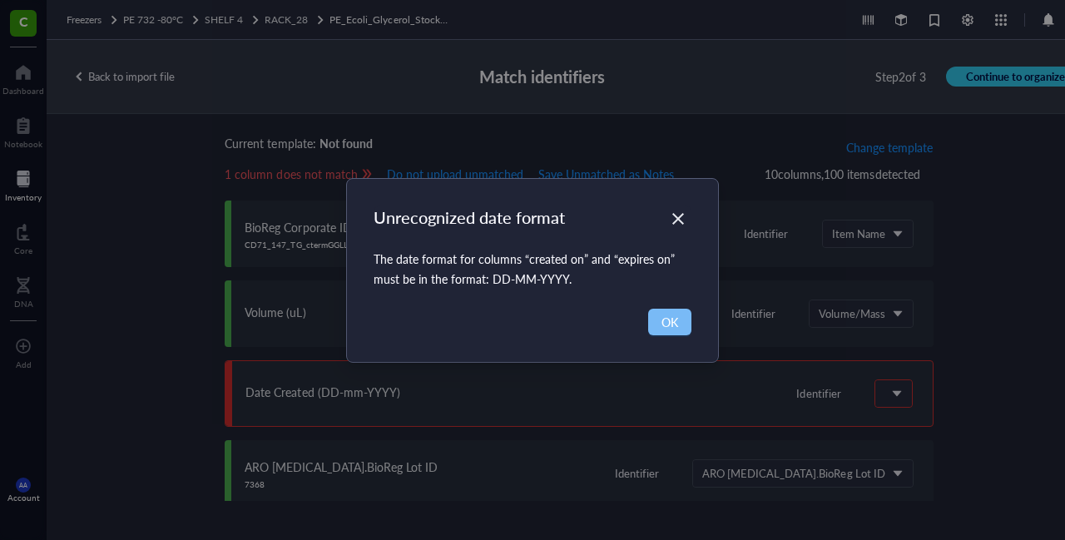
click at [666, 319] on span "OK" at bounding box center [669, 322] width 17 height 18
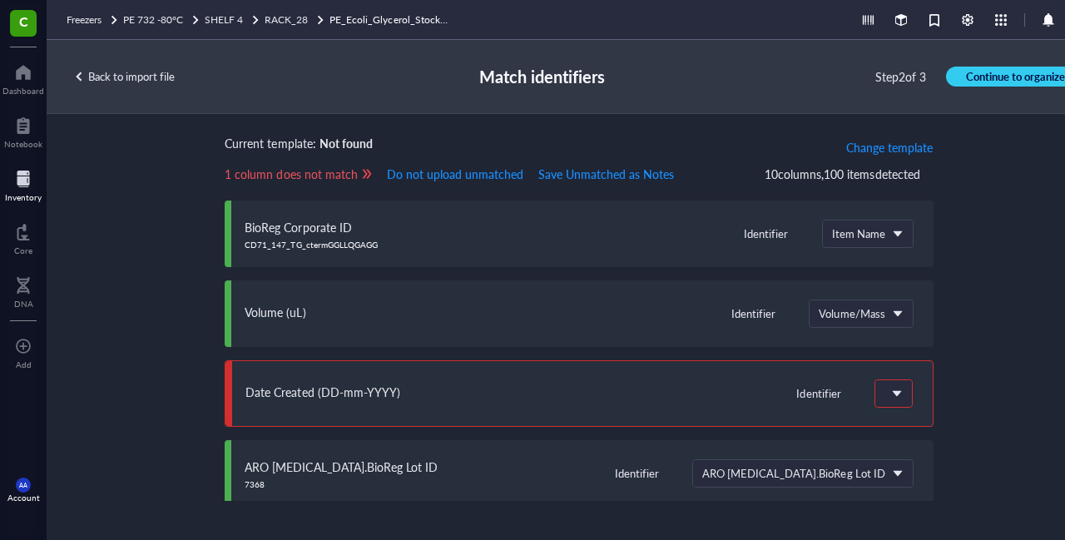
click at [153, 72] on div "Back to import file" at bounding box center [123, 76] width 101 height 15
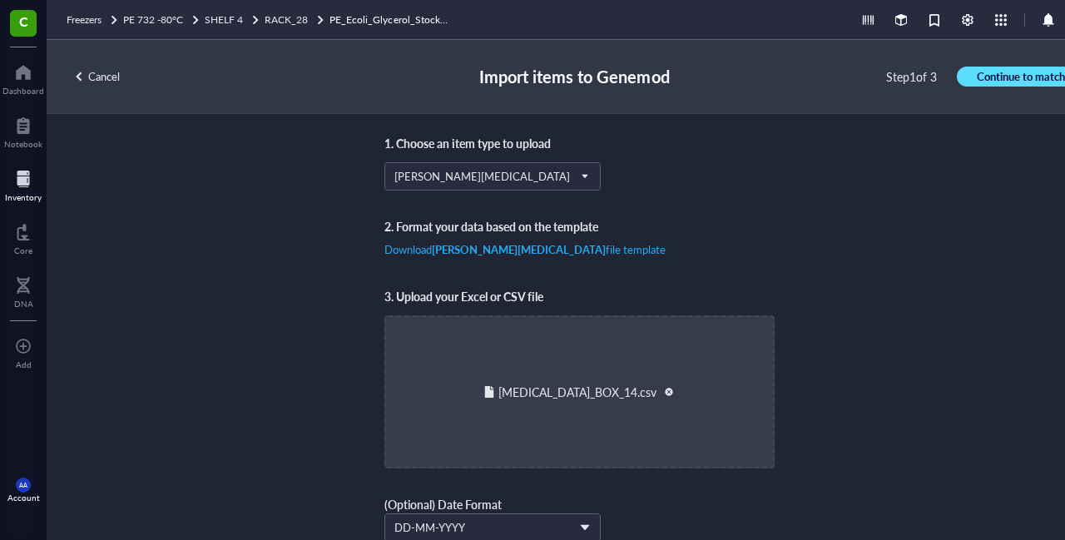
click at [1023, 81] on span "Continue to match" at bounding box center [1020, 76] width 88 height 15
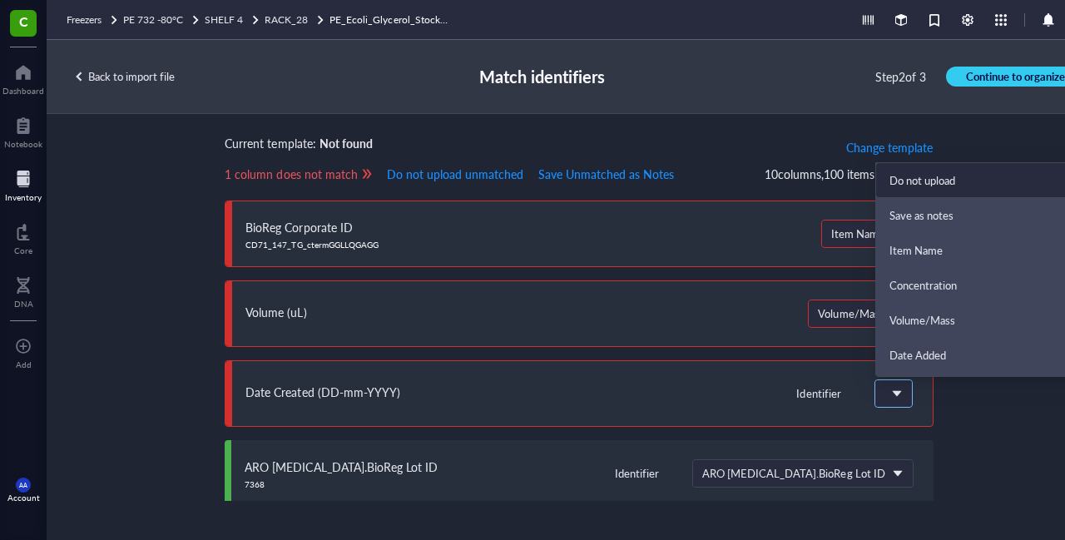
click at [894, 398] on span at bounding box center [893, 393] width 18 height 25
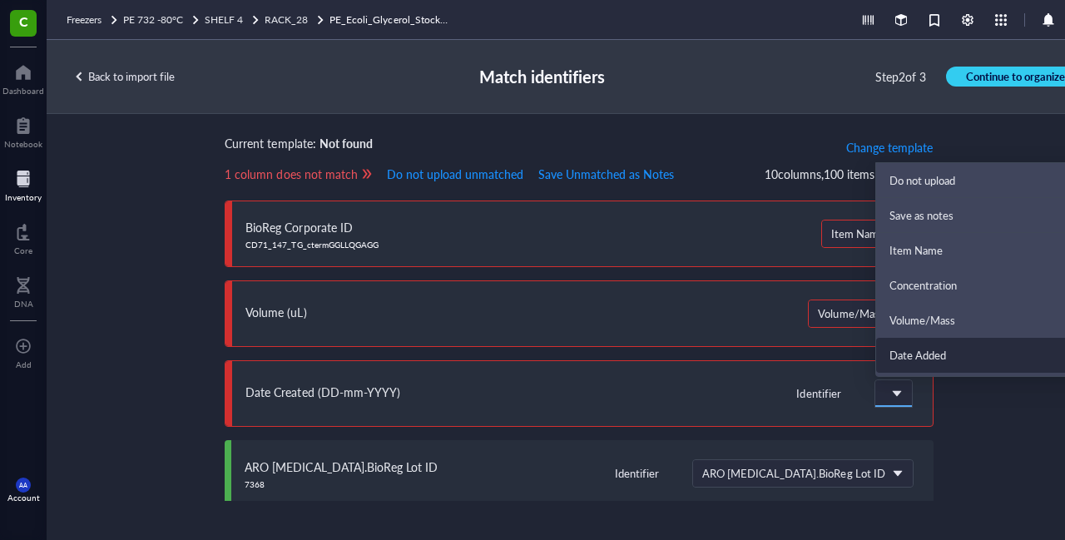
click at [920, 360] on div "Date Added" at bounding box center [988, 355] width 198 height 15
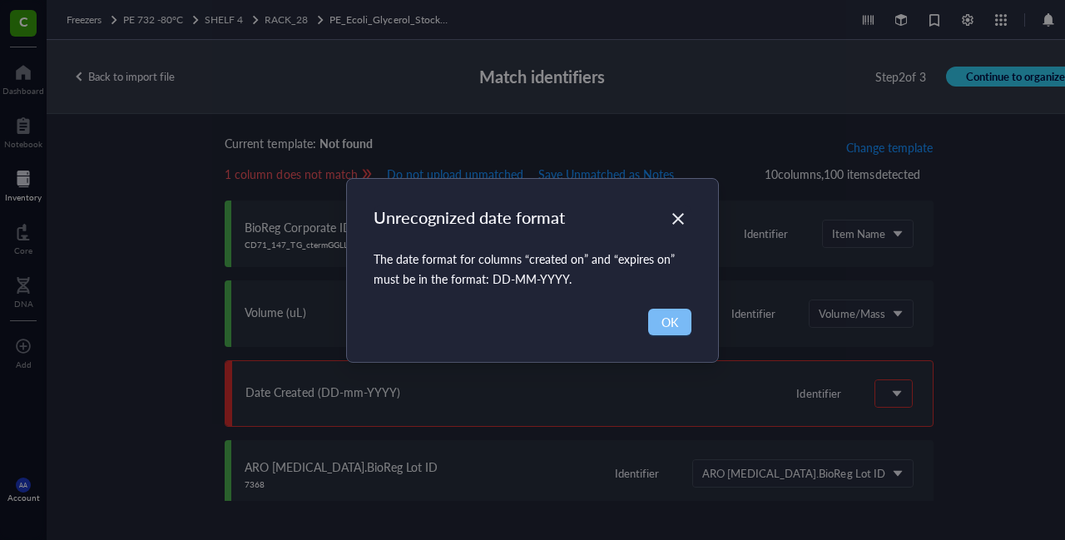
click at [677, 315] on span "OK" at bounding box center [669, 322] width 17 height 18
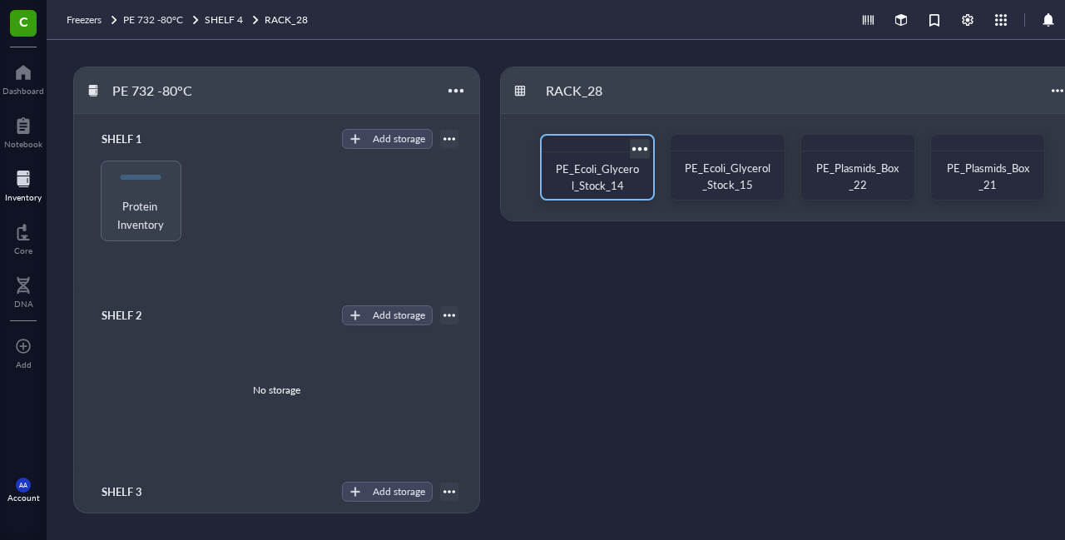
click at [620, 175] on span "PE_Ecoli_Glycerol_Stock_14" at bounding box center [597, 177] width 83 height 32
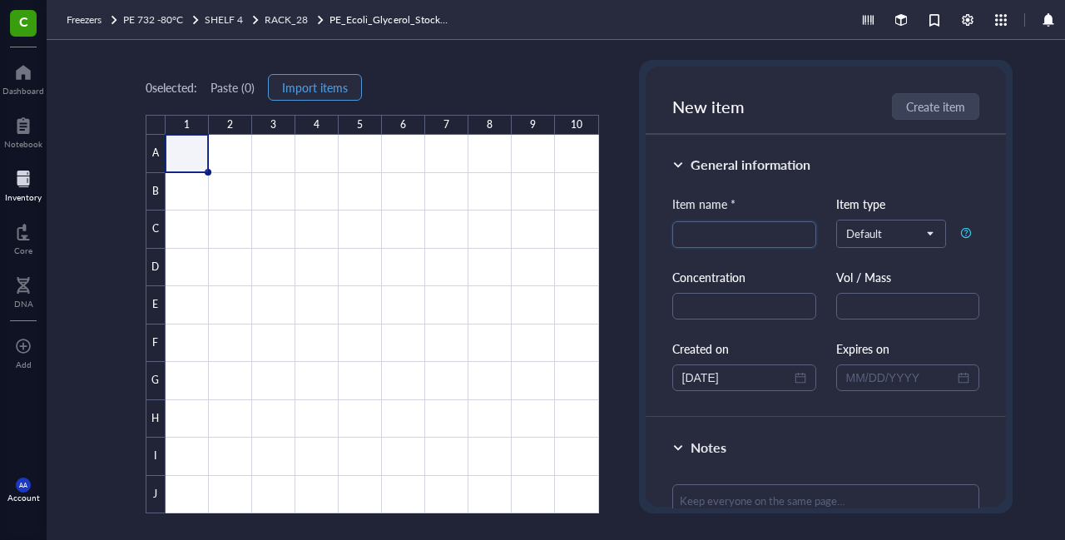
click at [311, 86] on span "Import items" at bounding box center [315, 87] width 66 height 13
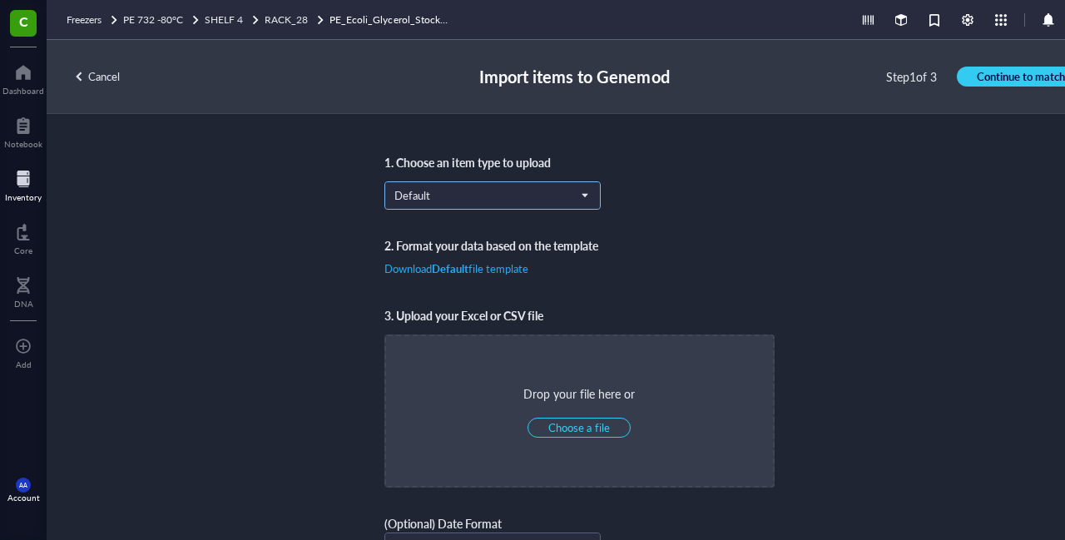
click at [484, 205] on input "search" at bounding box center [484, 195] width 181 height 25
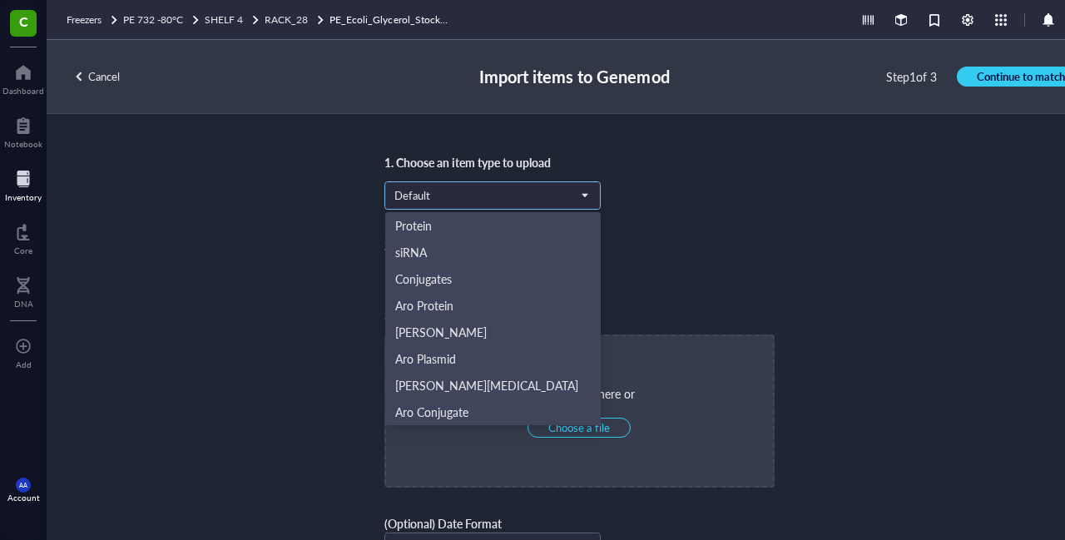
scroll to position [80, 0]
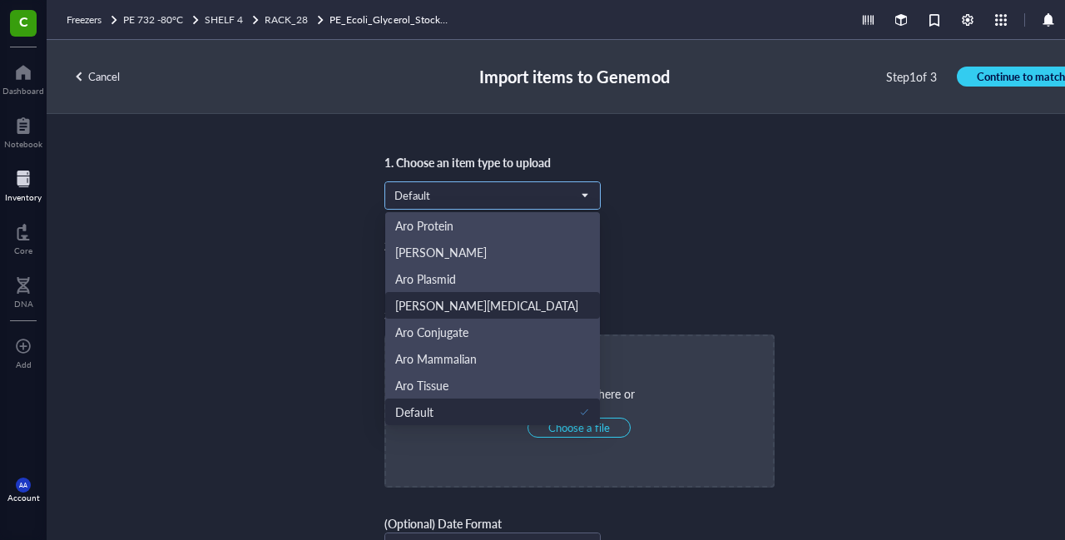
click at [447, 301] on div "[PERSON_NAME][MEDICAL_DATA]" at bounding box center [492, 305] width 195 height 18
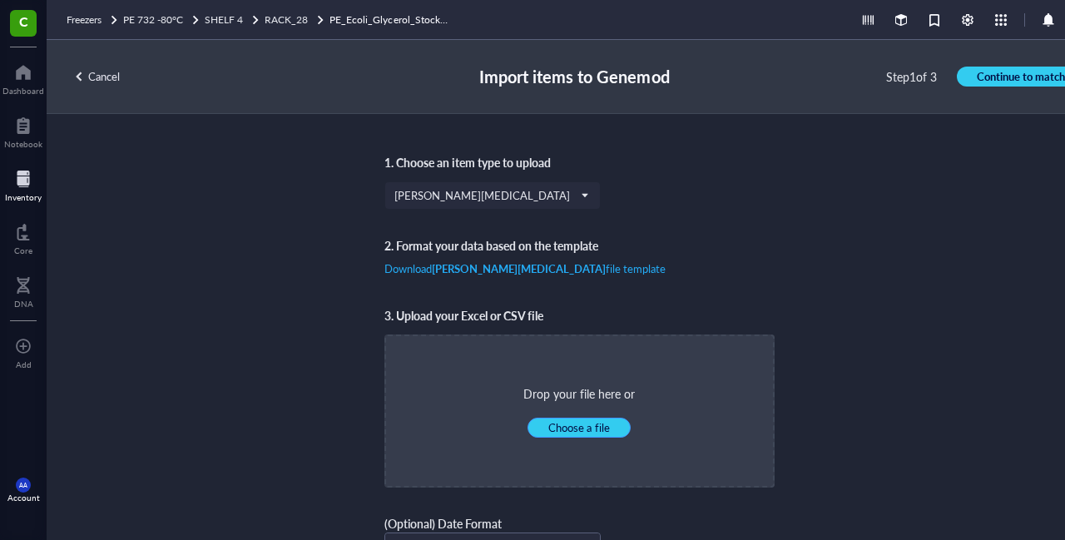
click at [580, 423] on span "Choose a file" at bounding box center [578, 427] width 61 height 15
type input "C:\fakepath\[MEDICAL_DATA]_BOX_14.csv"
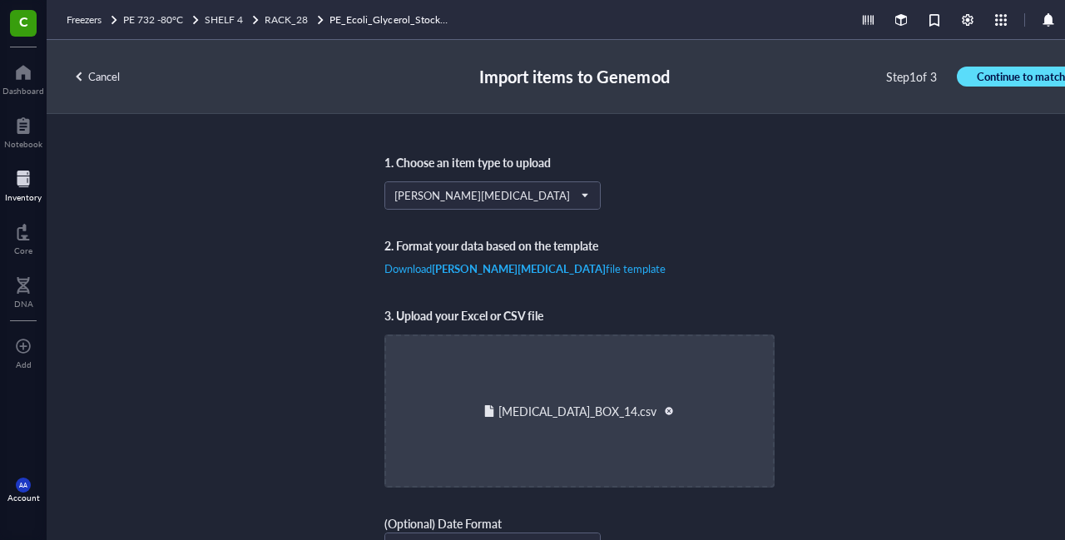
click at [995, 74] on span "Continue to match" at bounding box center [1020, 76] width 88 height 15
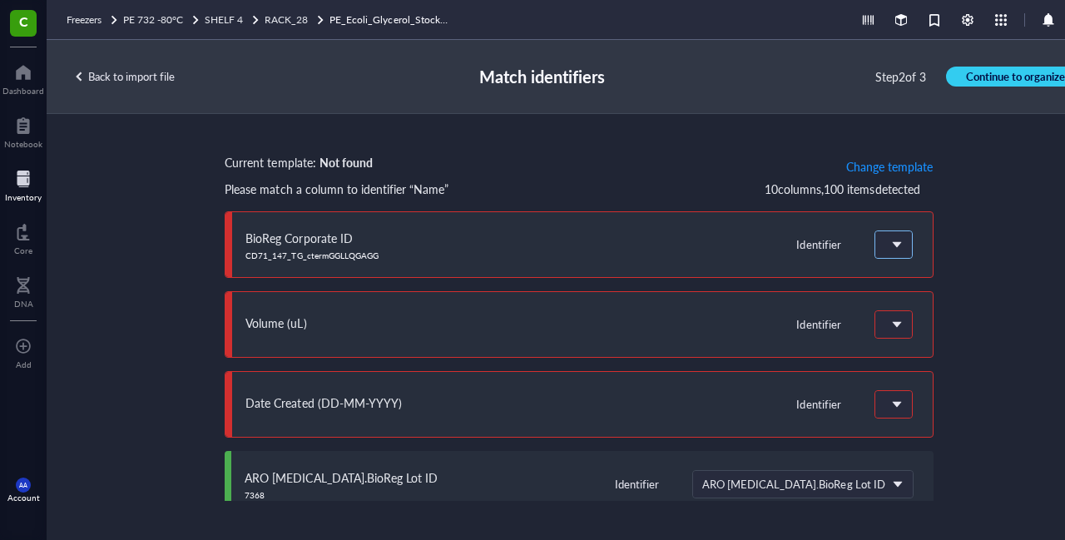
click at [884, 244] on span at bounding box center [891, 244] width 15 height 15
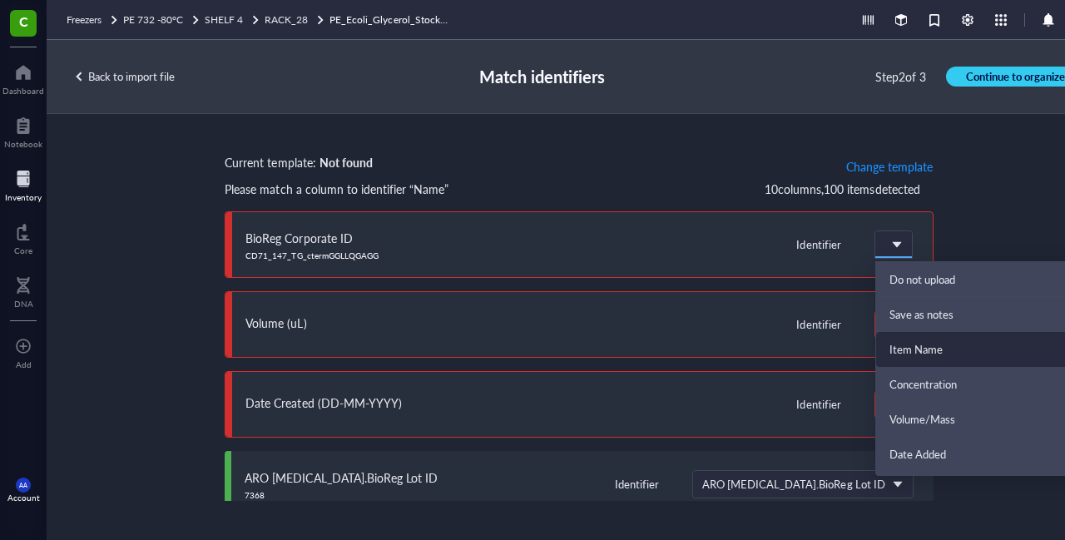
click at [911, 355] on div "Item Name" at bounding box center [988, 349] width 198 height 15
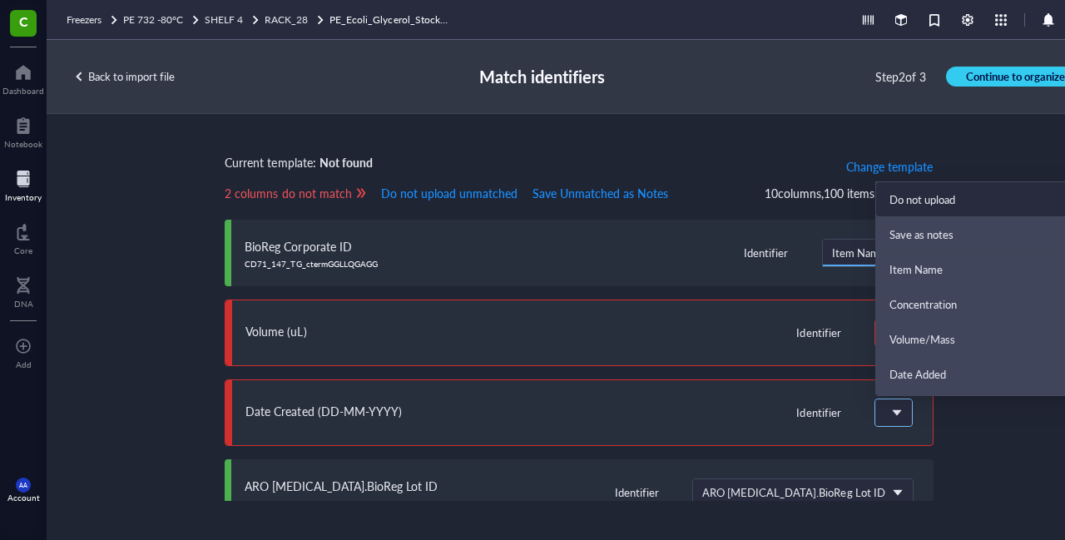
click at [875, 413] on div at bounding box center [893, 412] width 37 height 27
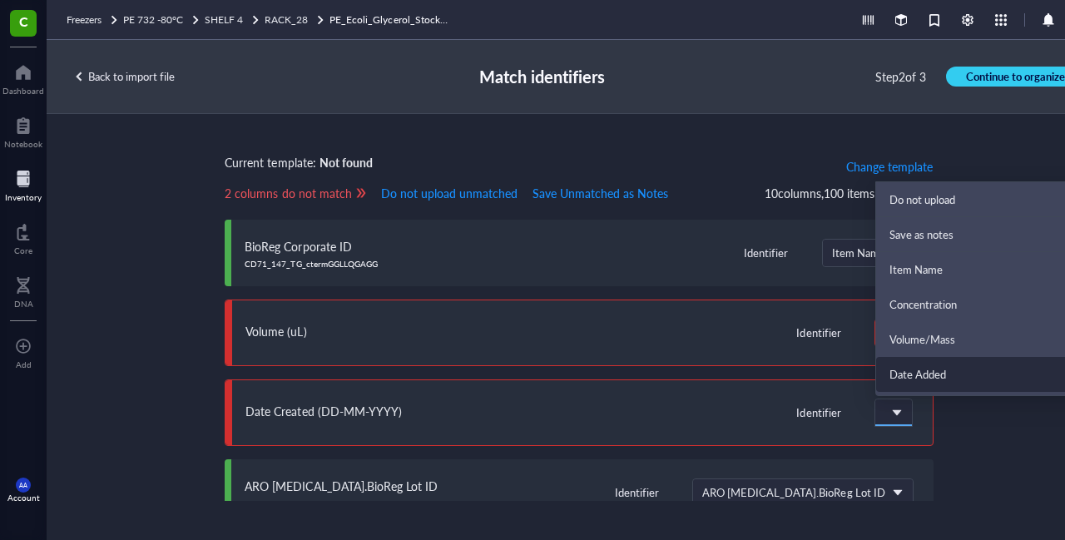
click at [911, 381] on div "Date Added" at bounding box center [988, 374] width 198 height 15
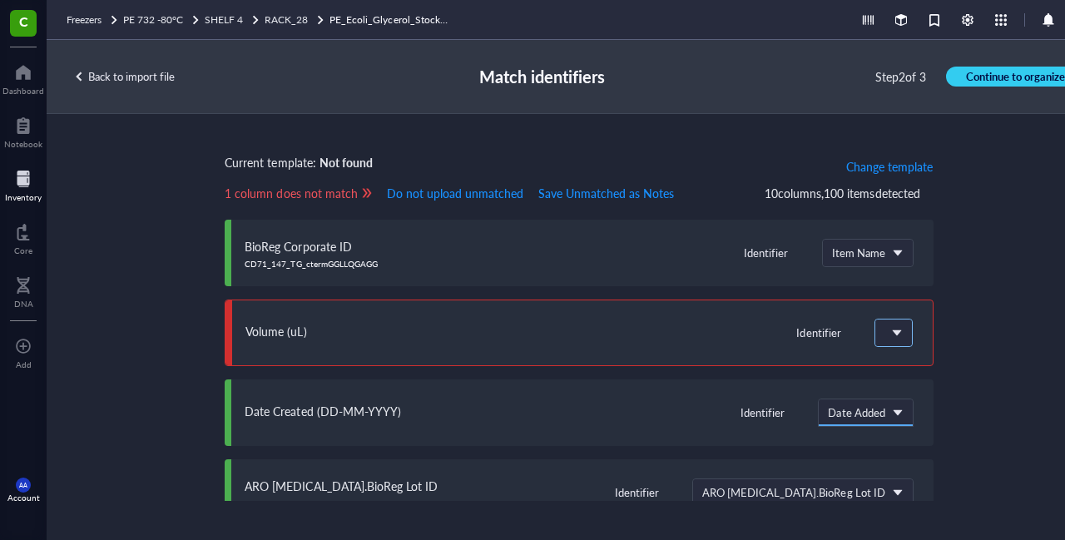
click at [884, 328] on span at bounding box center [891, 332] width 15 height 15
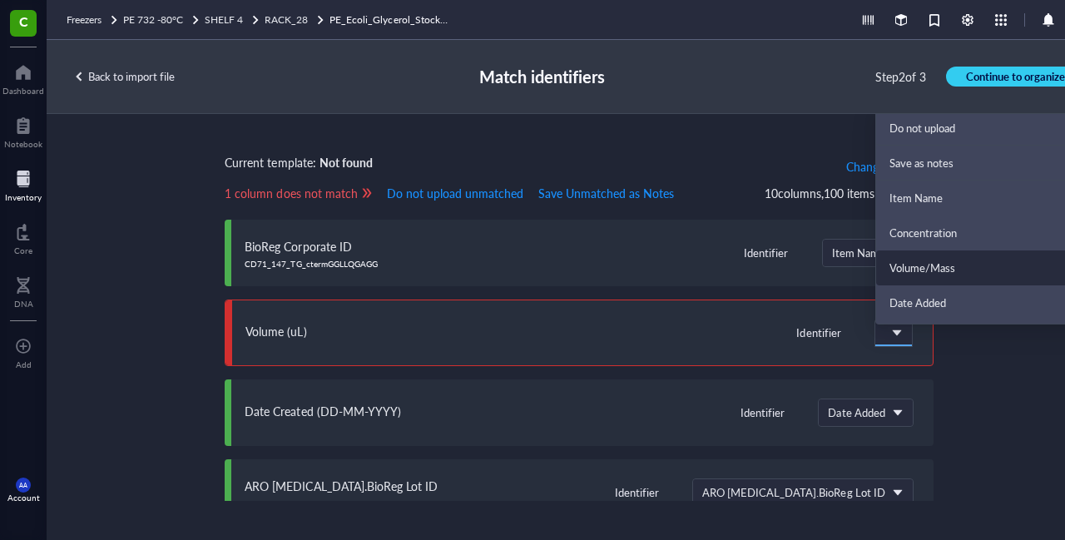
click at [913, 267] on div "Volume/Mass" at bounding box center [988, 267] width 198 height 15
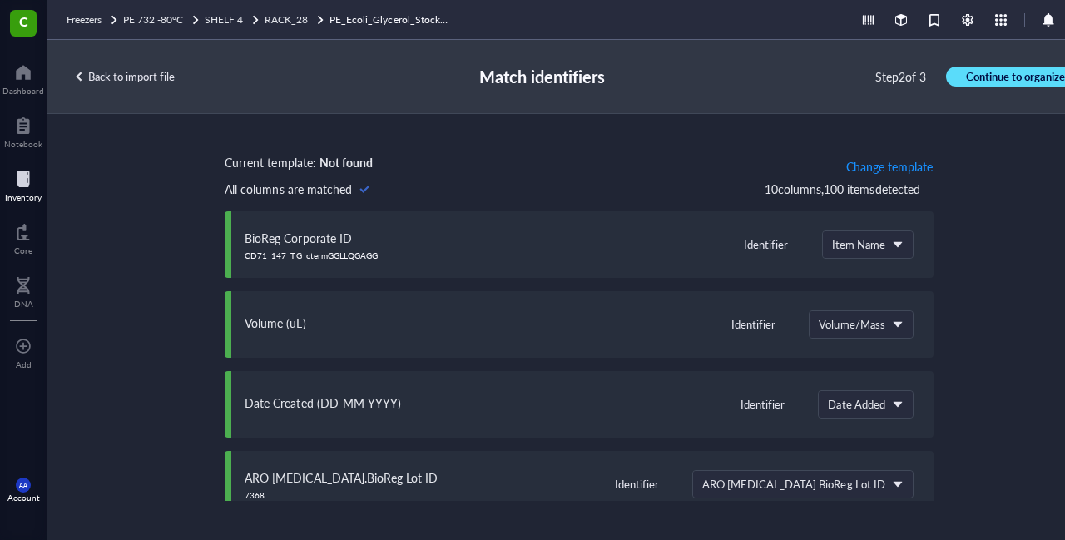
click at [1005, 73] on span "Continue to organize" at bounding box center [1015, 76] width 99 height 15
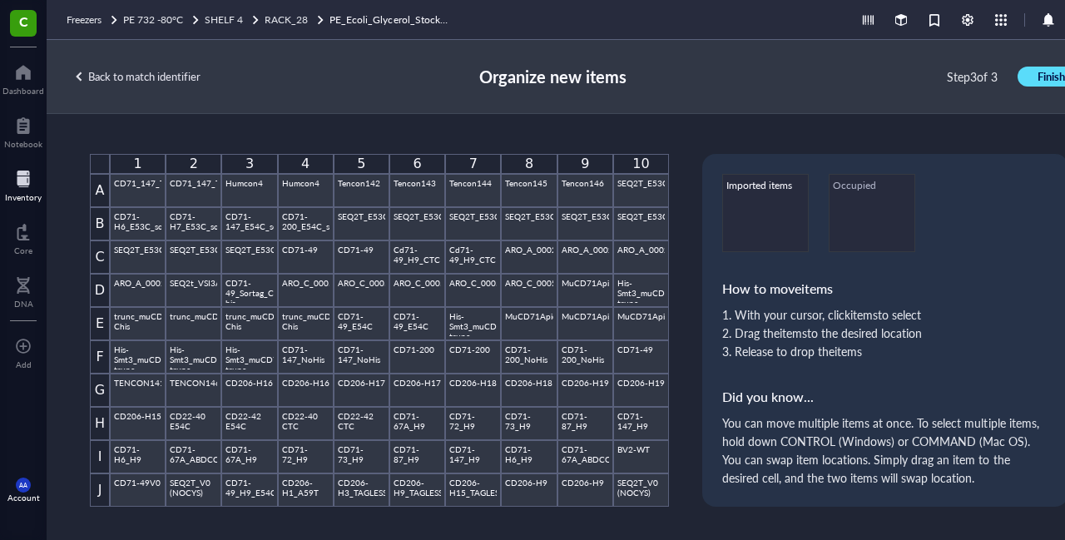
click at [1040, 82] on span "Finish" at bounding box center [1050, 76] width 27 height 15
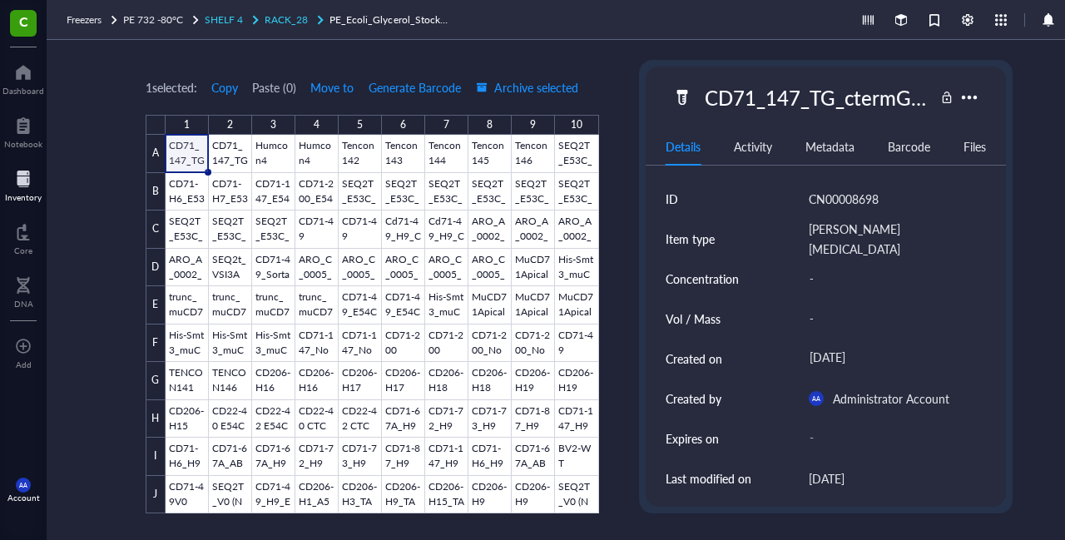
click at [298, 17] on span "RACK_28" at bounding box center [285, 19] width 43 height 14
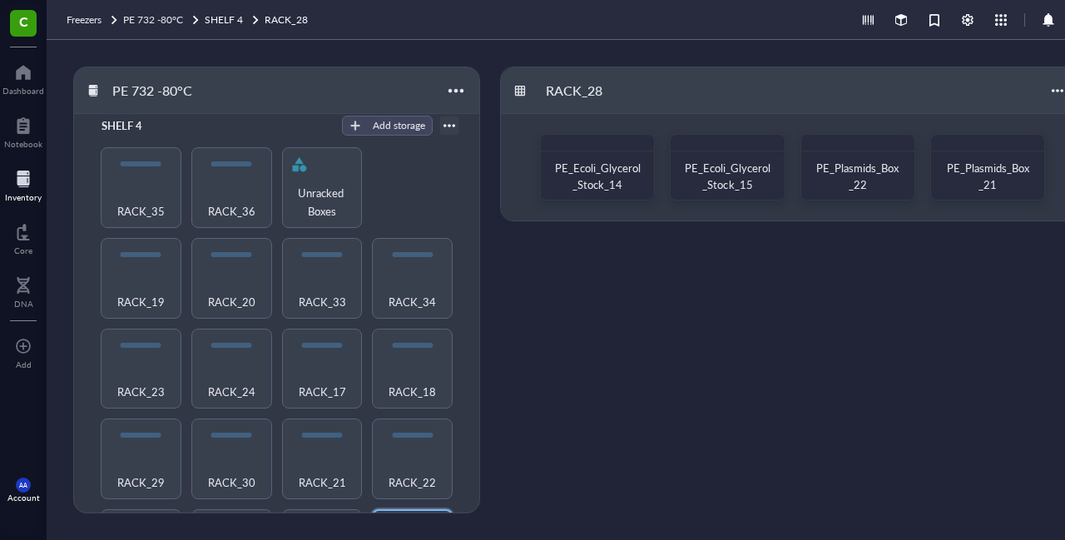
scroll to position [603, 0]
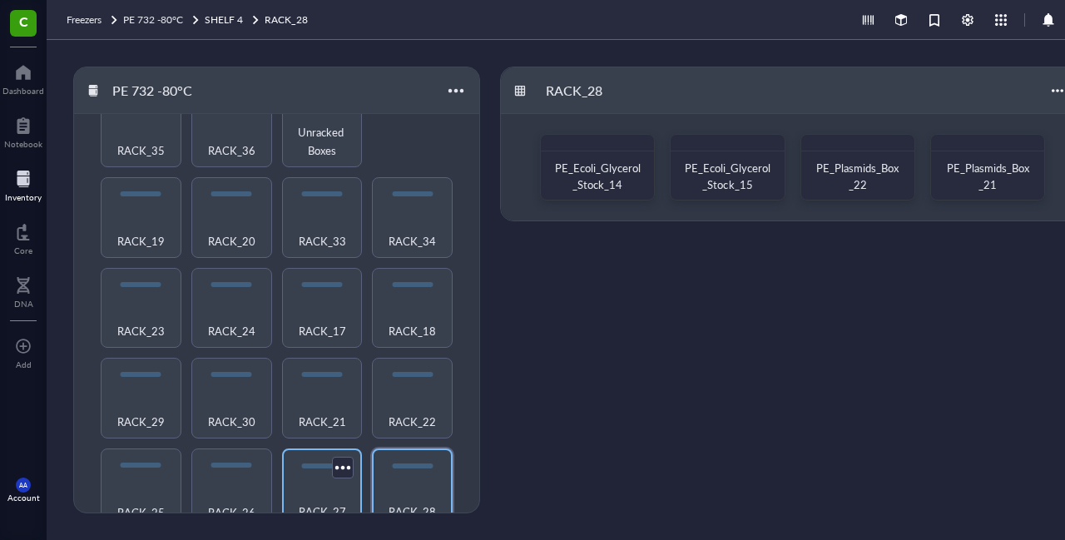
click at [314, 484] on div "RACK_27" at bounding box center [322, 502] width 64 height 37
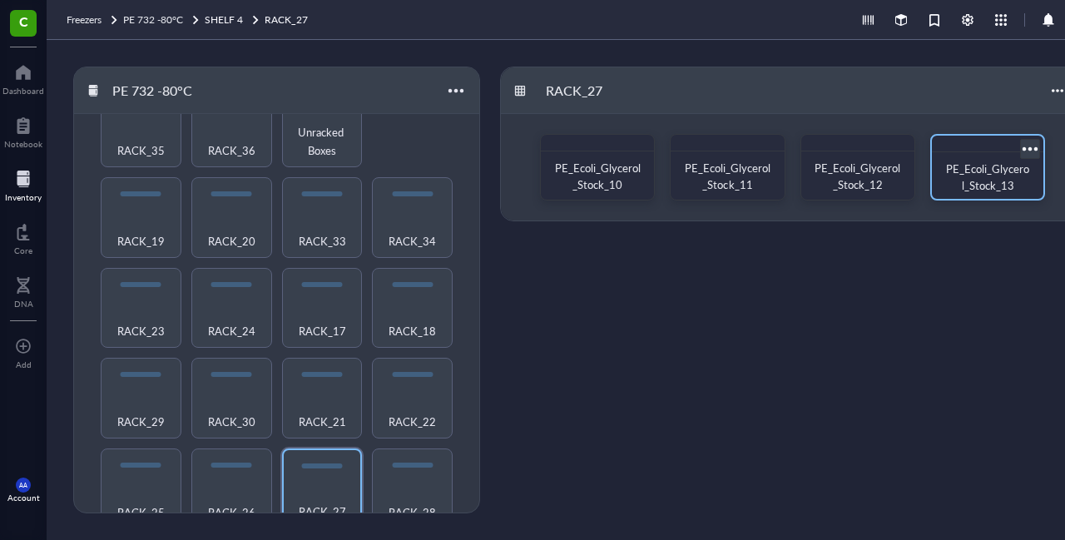
click at [986, 171] on span "PE_Ecoli_Glycerol_Stock_13" at bounding box center [987, 177] width 83 height 32
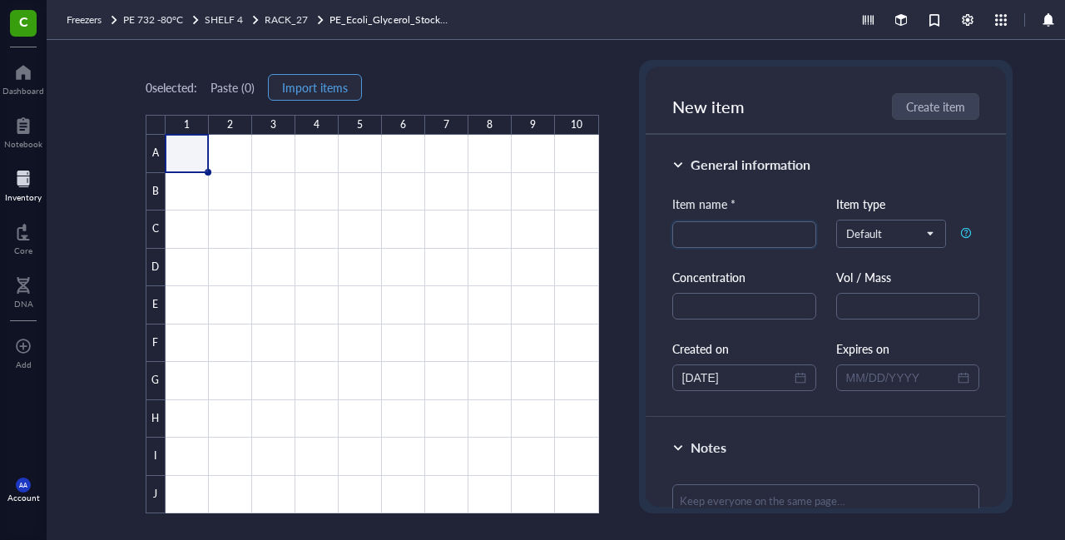
click at [319, 82] on span "Import items" at bounding box center [315, 87] width 66 height 13
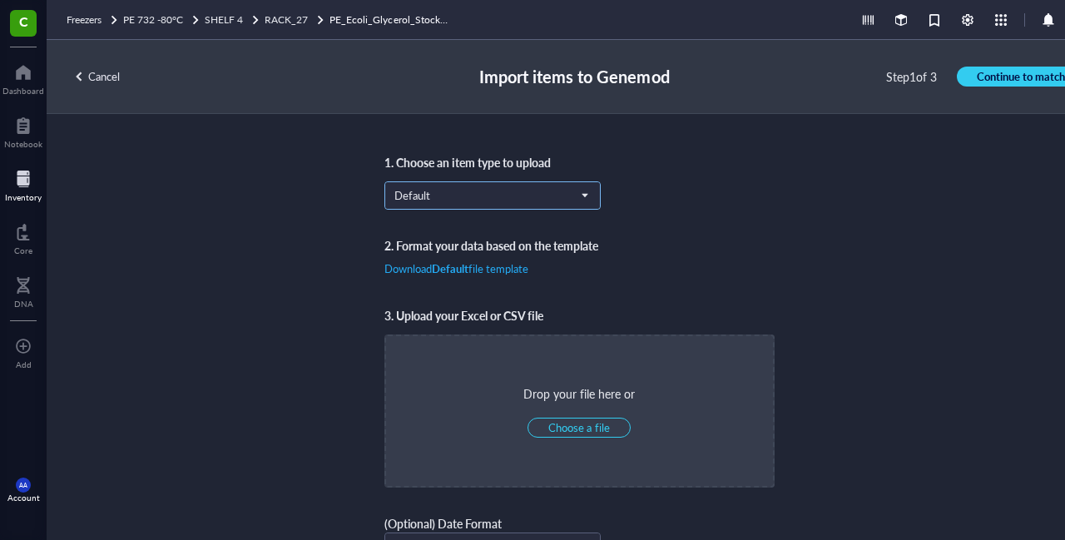
click at [441, 197] on span "Default" at bounding box center [490, 195] width 193 height 15
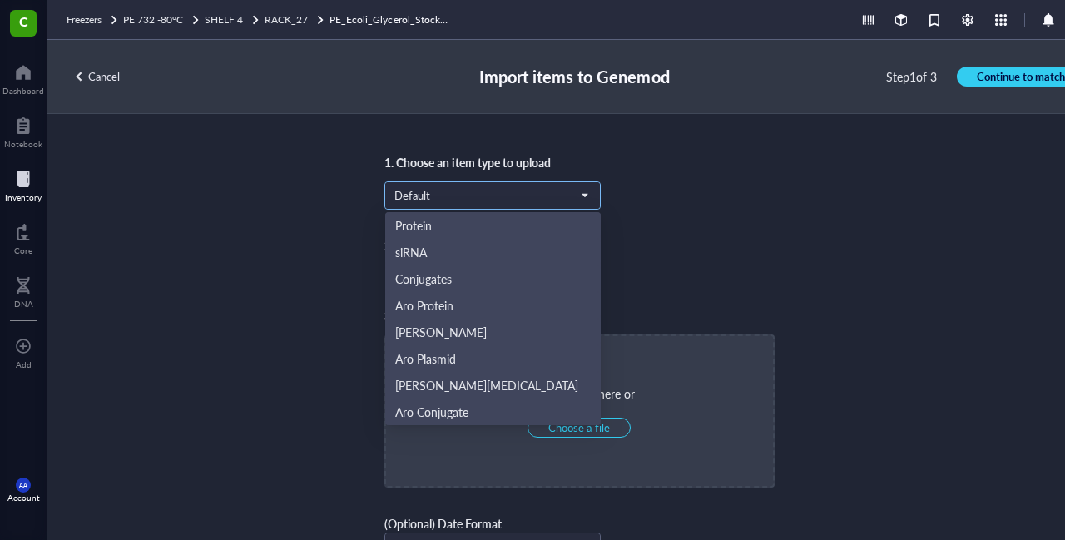
scroll to position [80, 0]
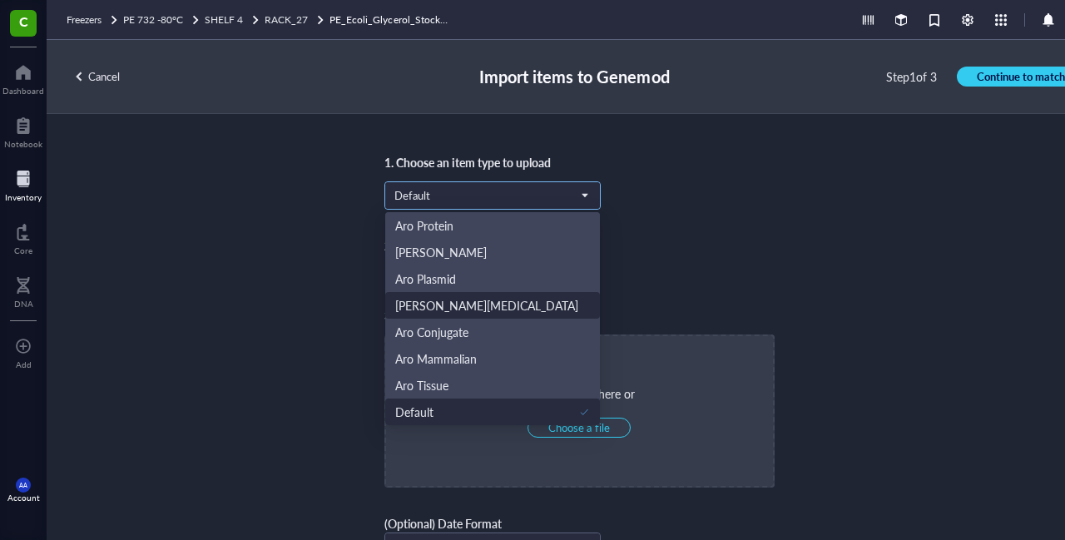
click at [453, 307] on div "[PERSON_NAME][MEDICAL_DATA]" at bounding box center [492, 305] width 195 height 18
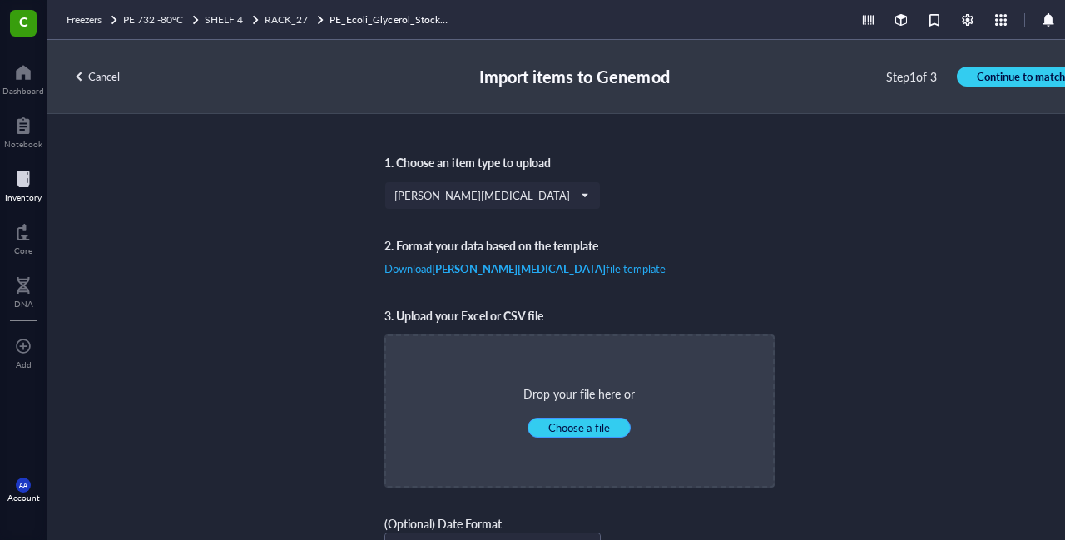
click at [556, 424] on span "Choose a file" at bounding box center [578, 427] width 61 height 15
type input "C:\fakepath\[MEDICAL_DATA]_BOX_13.csv"
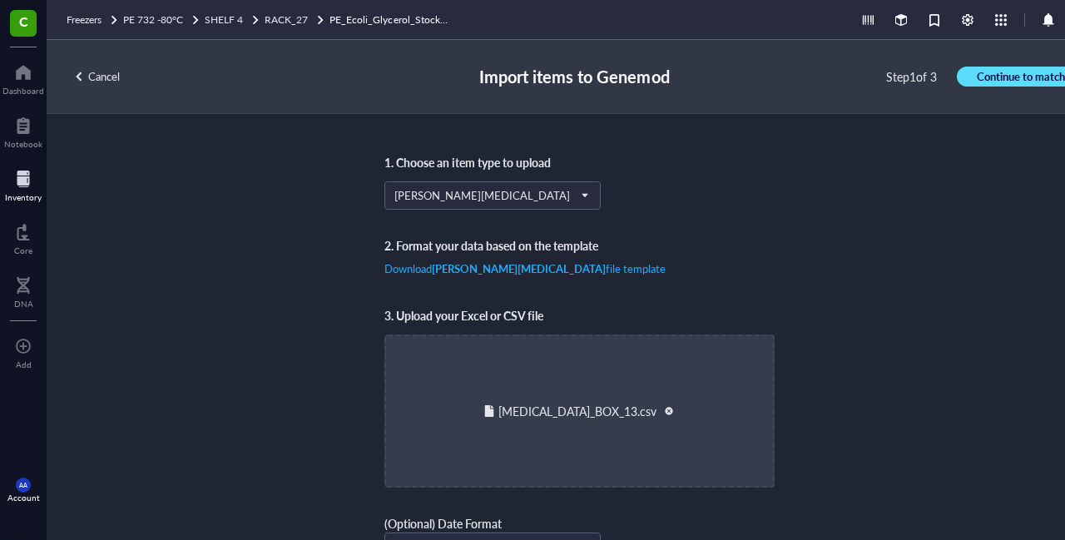
click at [1033, 78] on span "Continue to match" at bounding box center [1020, 76] width 88 height 15
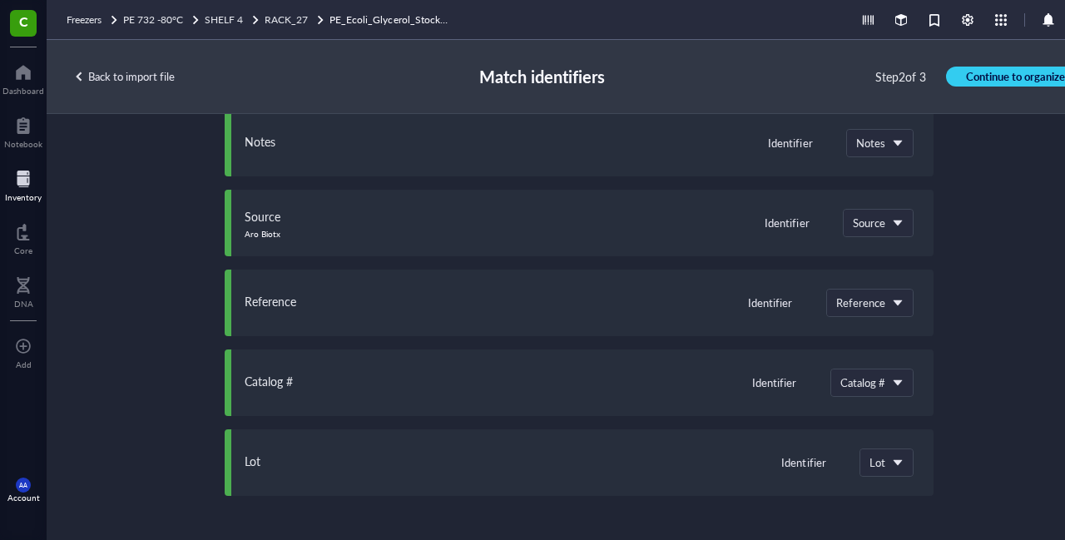
scroll to position [0, 0]
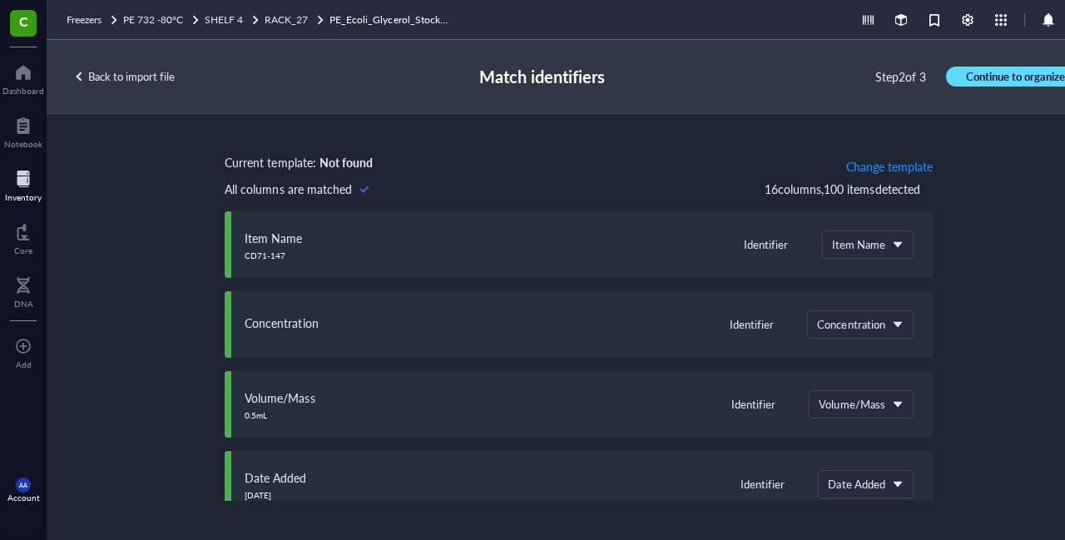
click at [991, 68] on button "Continue to organize" at bounding box center [1015, 77] width 139 height 20
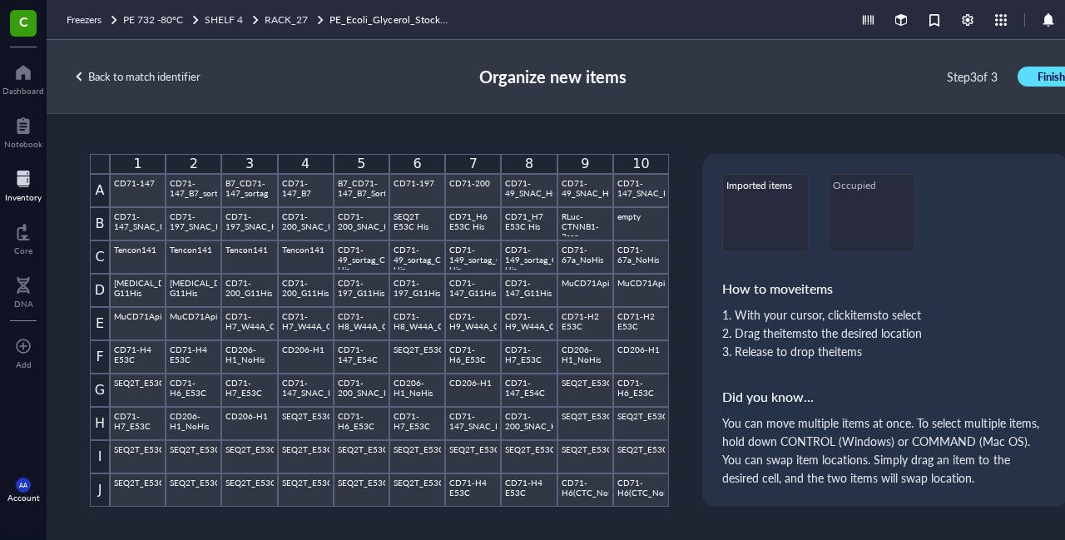
click at [1051, 82] on span "Finish" at bounding box center [1050, 76] width 27 height 15
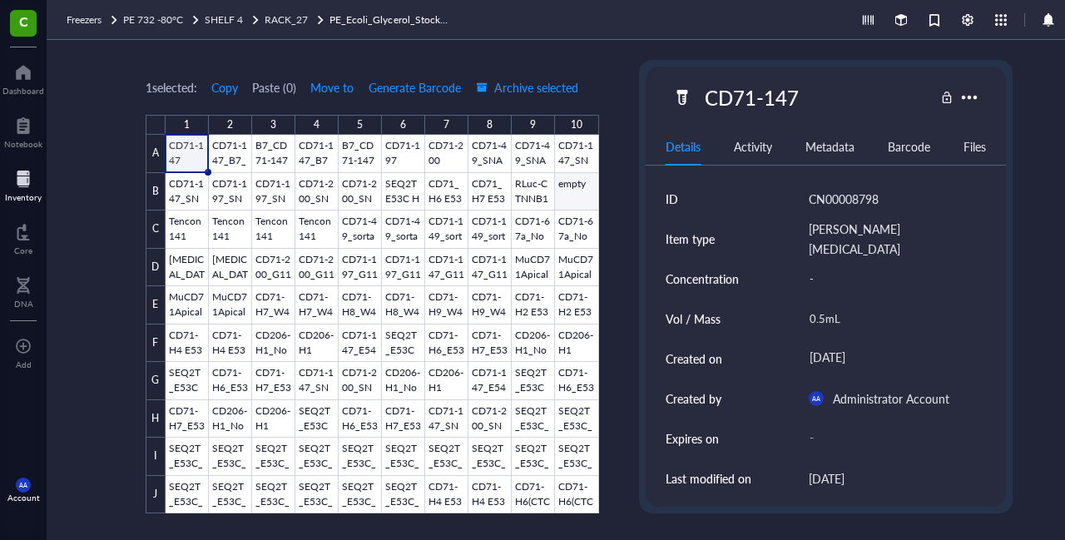
click at [582, 191] on div at bounding box center [381, 324] width 433 height 378
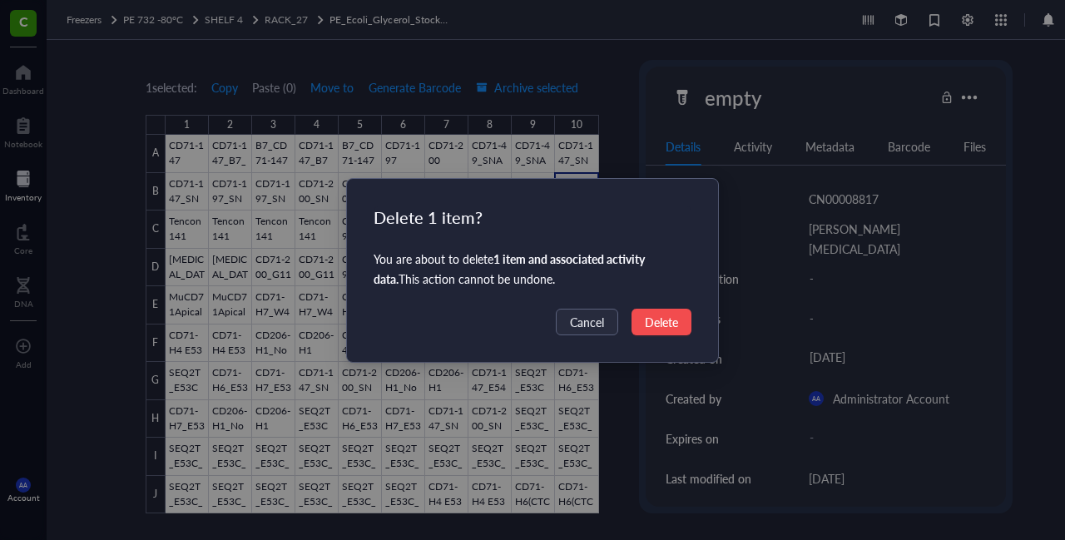
click at [665, 332] on button "Delete" at bounding box center [661, 322] width 60 height 27
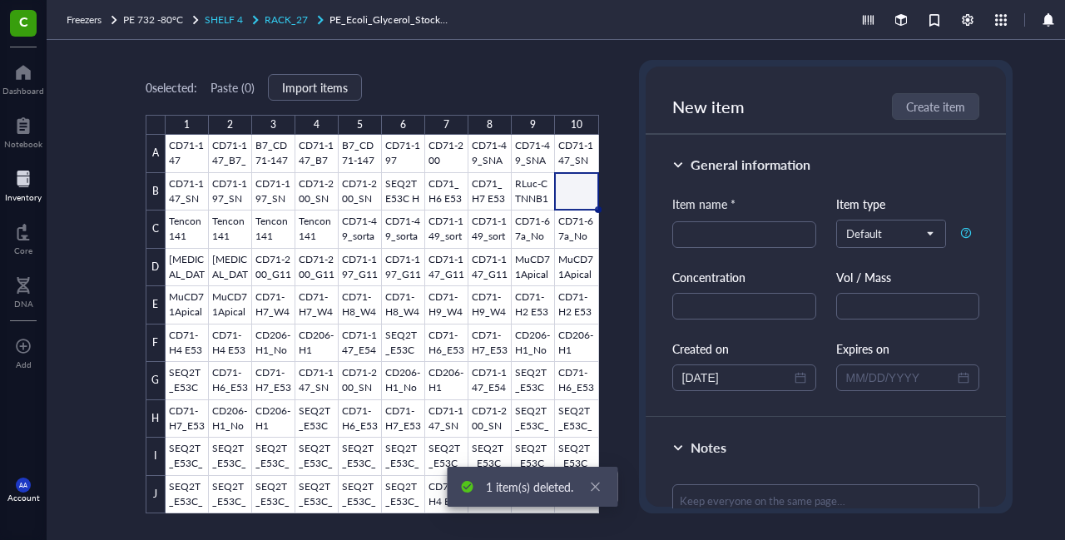
click at [293, 22] on span "RACK_27" at bounding box center [285, 19] width 43 height 14
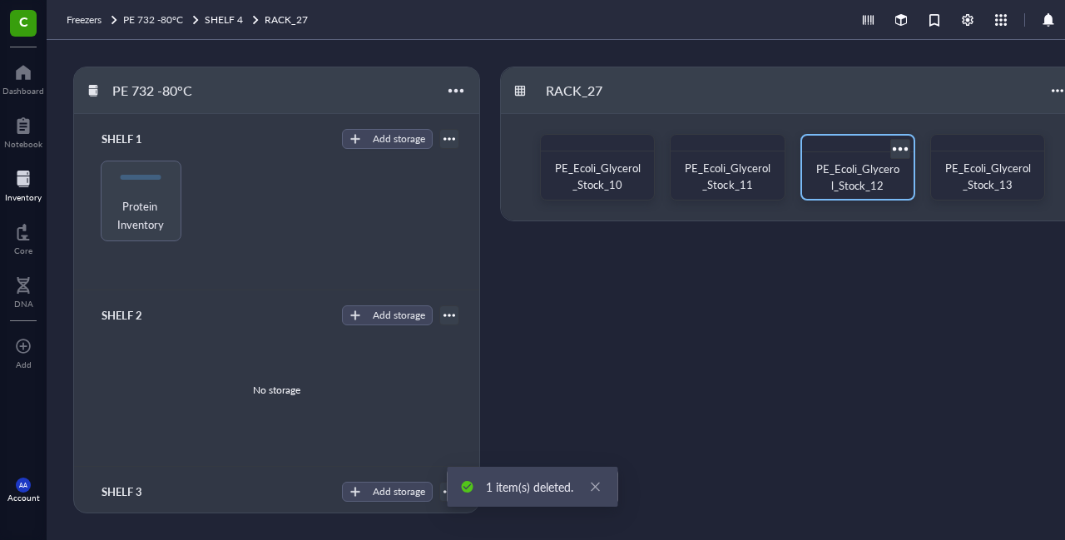
click at [862, 175] on span "PE_Ecoli_Glycerol_Stock_12" at bounding box center [857, 177] width 83 height 32
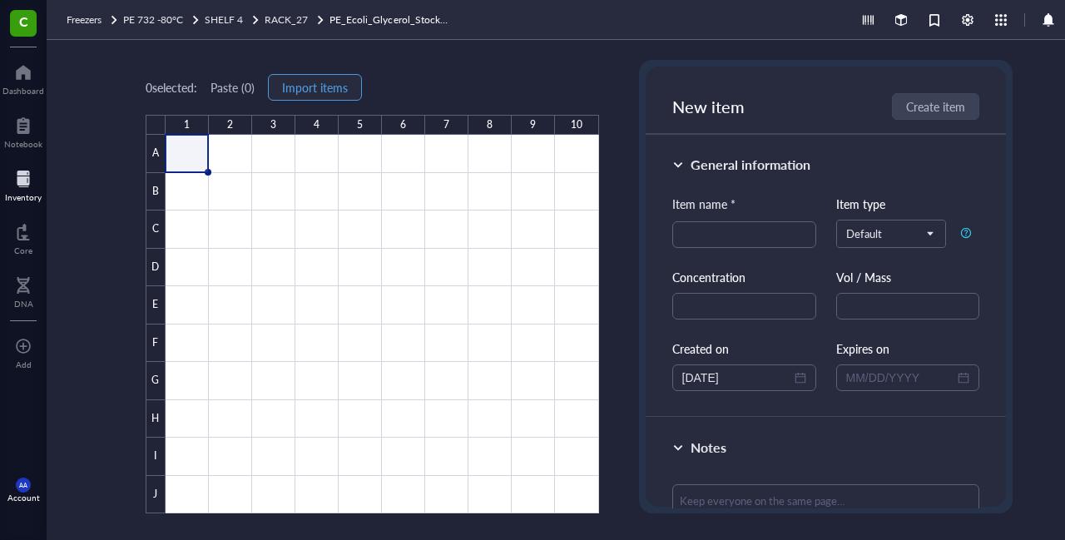
click at [333, 86] on span "Import items" at bounding box center [315, 87] width 66 height 13
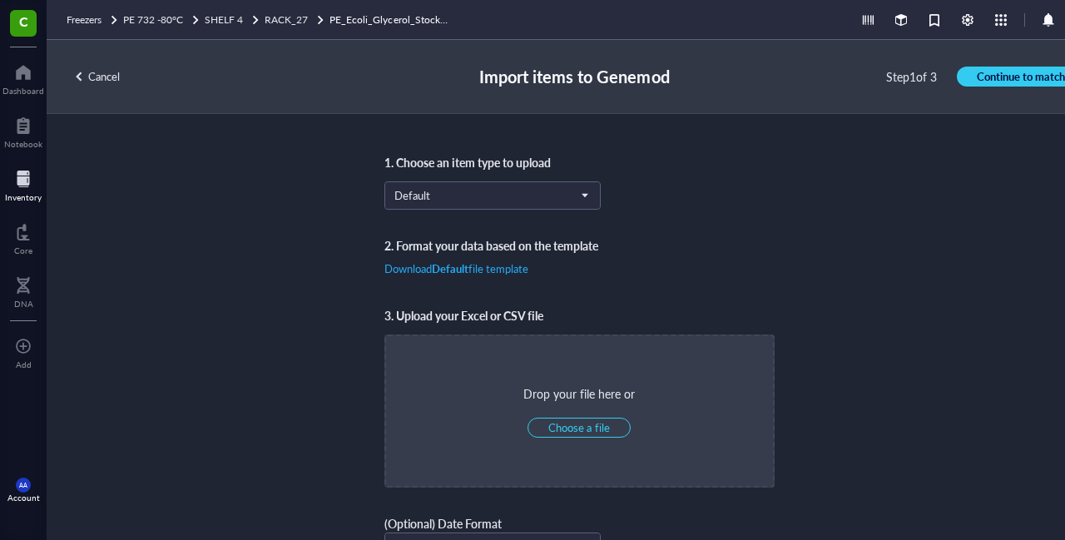
click at [19, 500] on div "AA Account" at bounding box center [23, 490] width 47 height 47
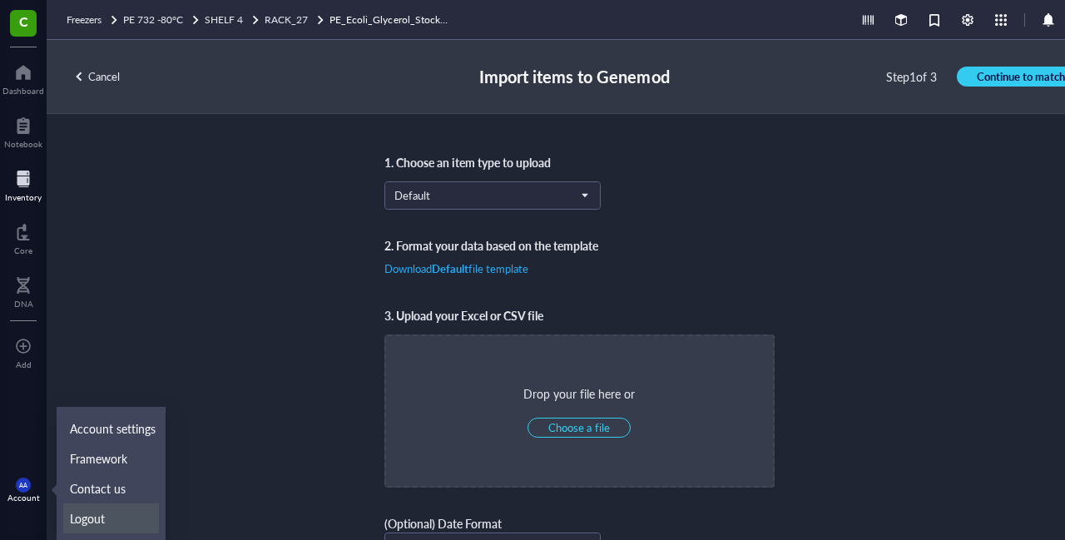
click at [71, 513] on link "Logout" at bounding box center [111, 518] width 96 height 30
